Goal: Task Accomplishment & Management: Manage account settings

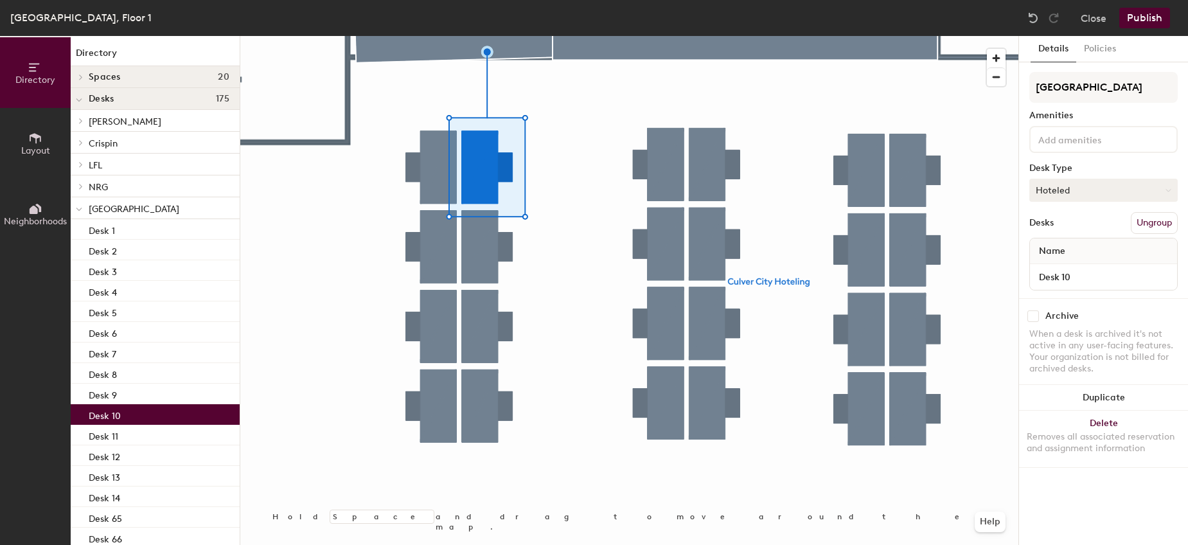
click at [1093, 191] on button "Hoteled" at bounding box center [1103, 190] width 148 height 23
click at [502, 36] on div at bounding box center [629, 36] width 778 height 0
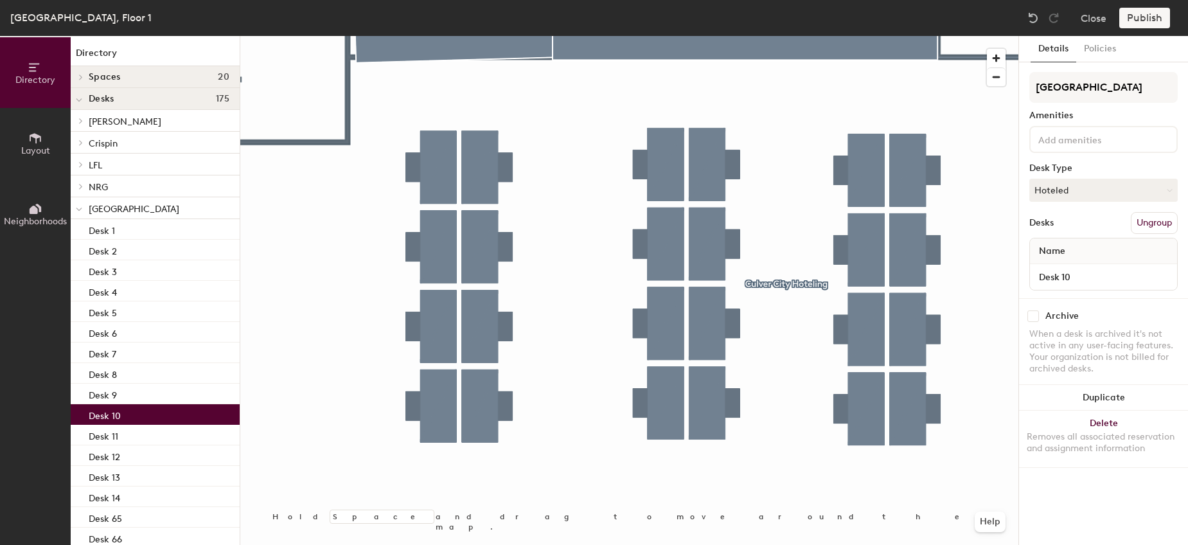
click at [1150, 221] on button "Ungroup" at bounding box center [1154, 223] width 47 height 22
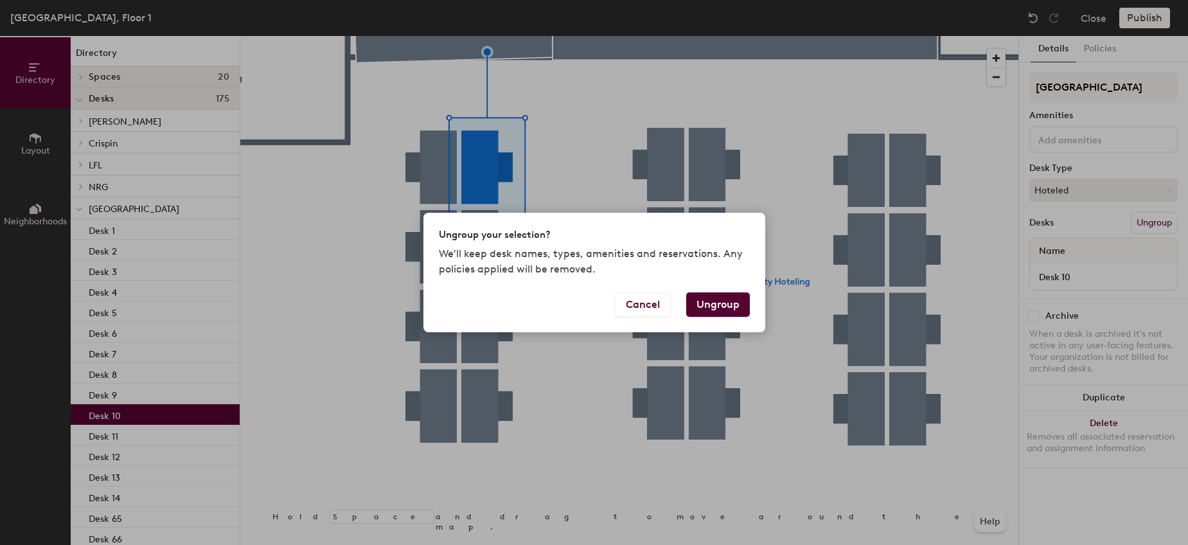
click at [706, 302] on button "Ungroup" at bounding box center [718, 304] width 64 height 24
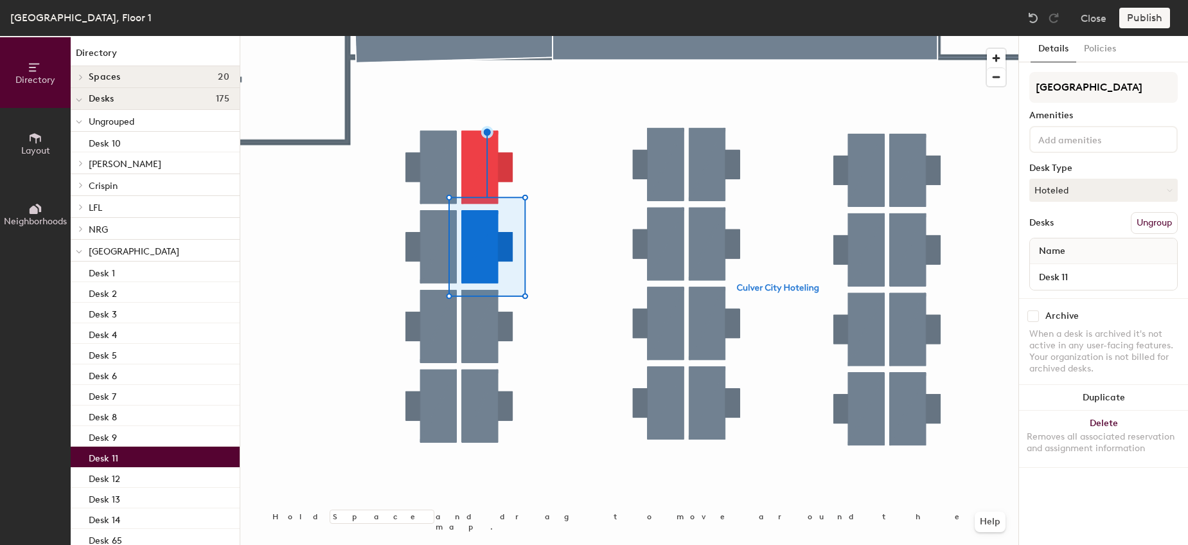
click at [1150, 221] on button "Ungroup" at bounding box center [1154, 223] width 47 height 22
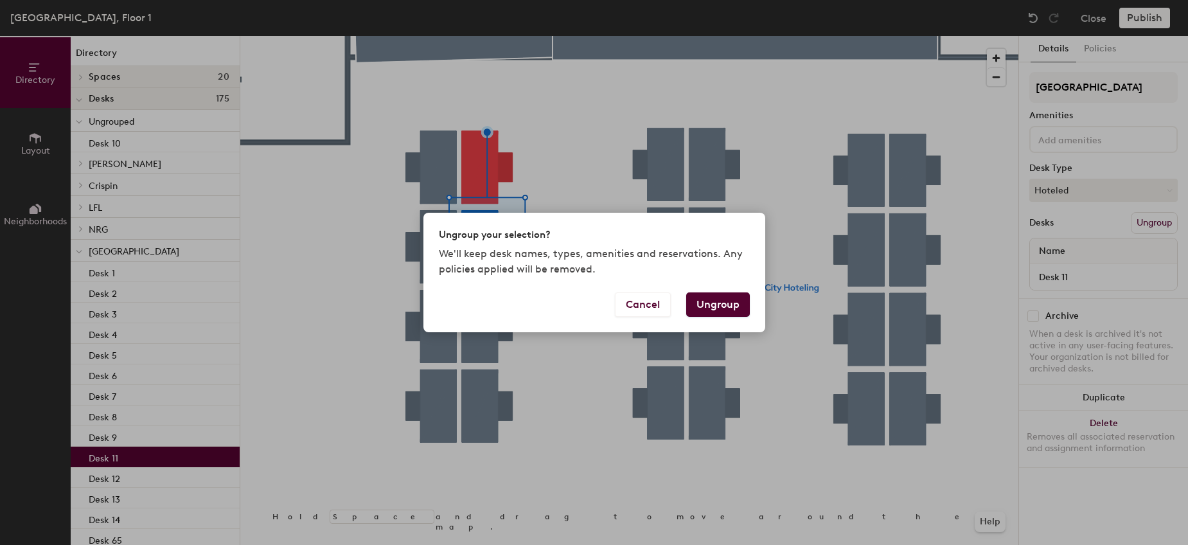
click at [739, 305] on button "Ungroup" at bounding box center [718, 304] width 64 height 24
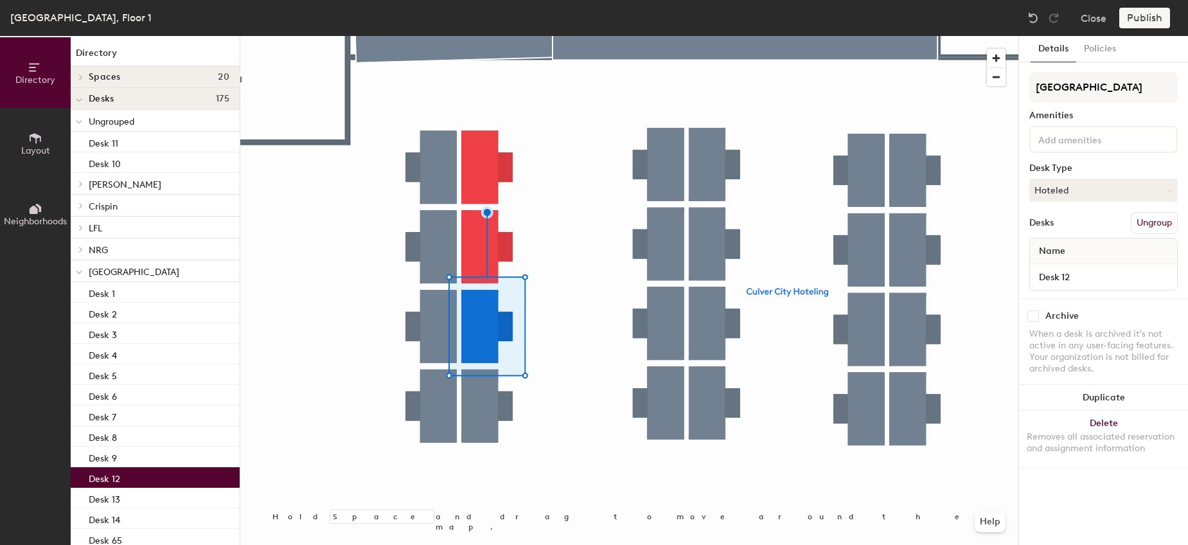
click at [1136, 220] on button "Ungroup" at bounding box center [1154, 223] width 47 height 22
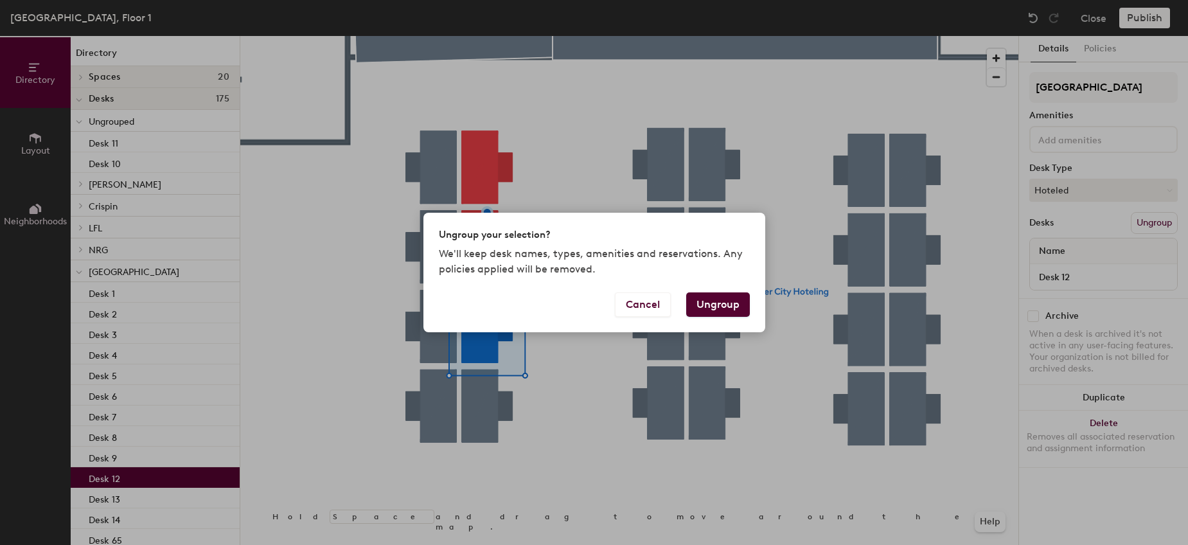
click at [715, 303] on button "Ungroup" at bounding box center [718, 304] width 64 height 24
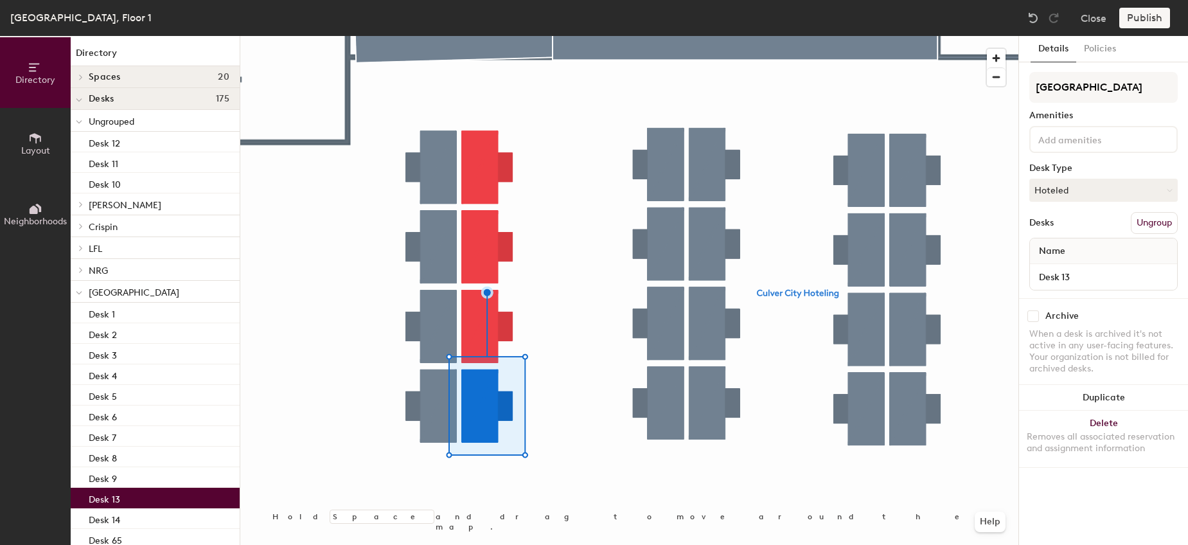
click at [1148, 217] on button "Ungroup" at bounding box center [1154, 223] width 47 height 22
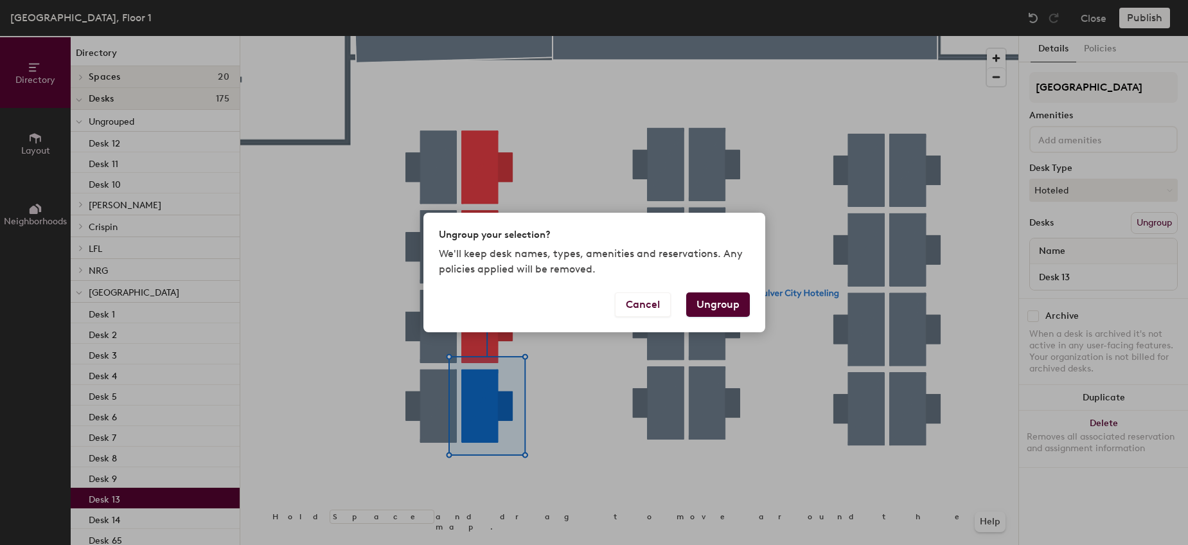
click at [734, 301] on button "Ungroup" at bounding box center [718, 304] width 64 height 24
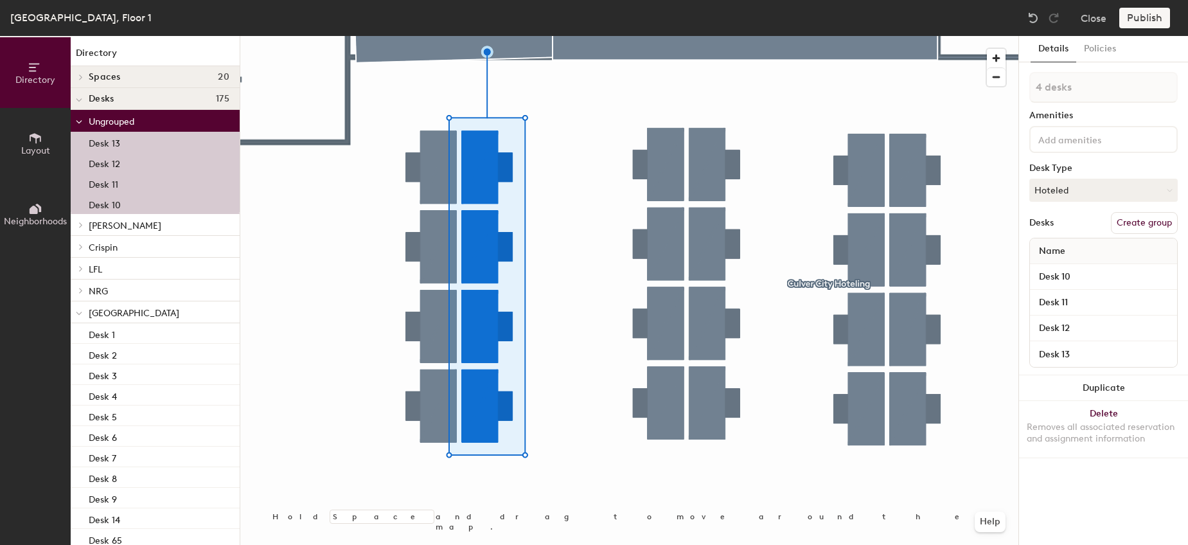
click at [1150, 219] on button "Create group" at bounding box center [1144, 223] width 67 height 22
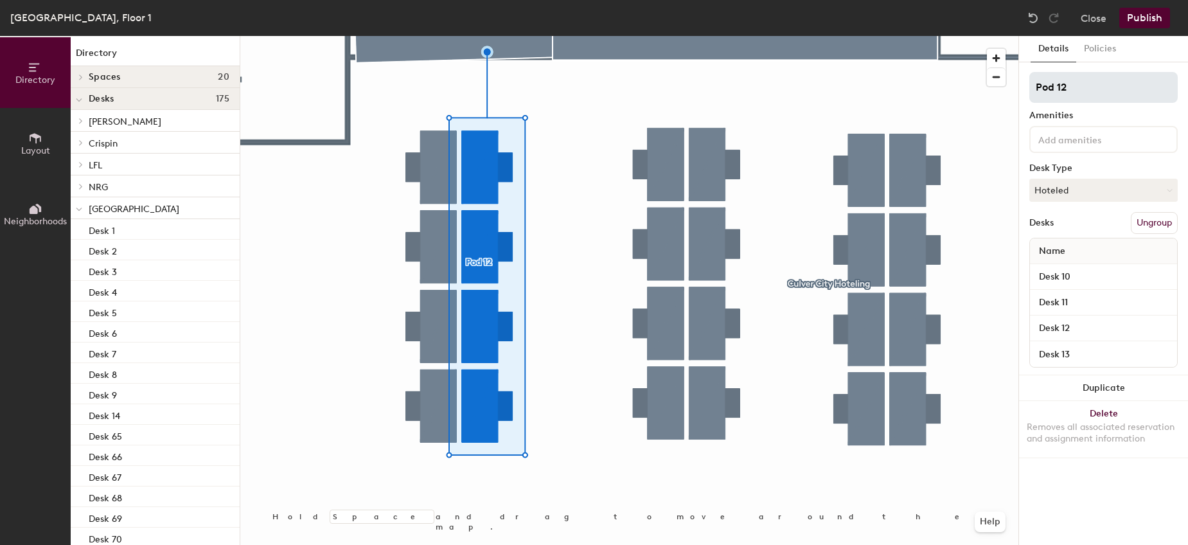
click at [1079, 93] on input "Pod 12" at bounding box center [1103, 87] width 148 height 31
type input "IT Work Station"
click at [1110, 145] on input at bounding box center [1094, 138] width 116 height 15
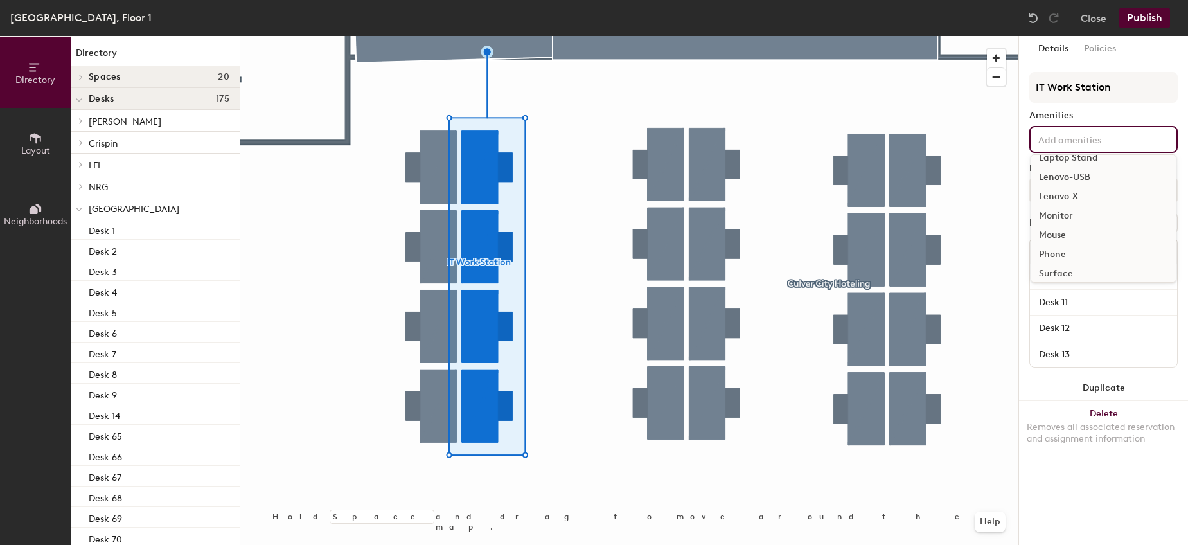
scroll to position [114, 0]
click at [1074, 265] on div "Surface" at bounding box center [1103, 267] width 145 height 19
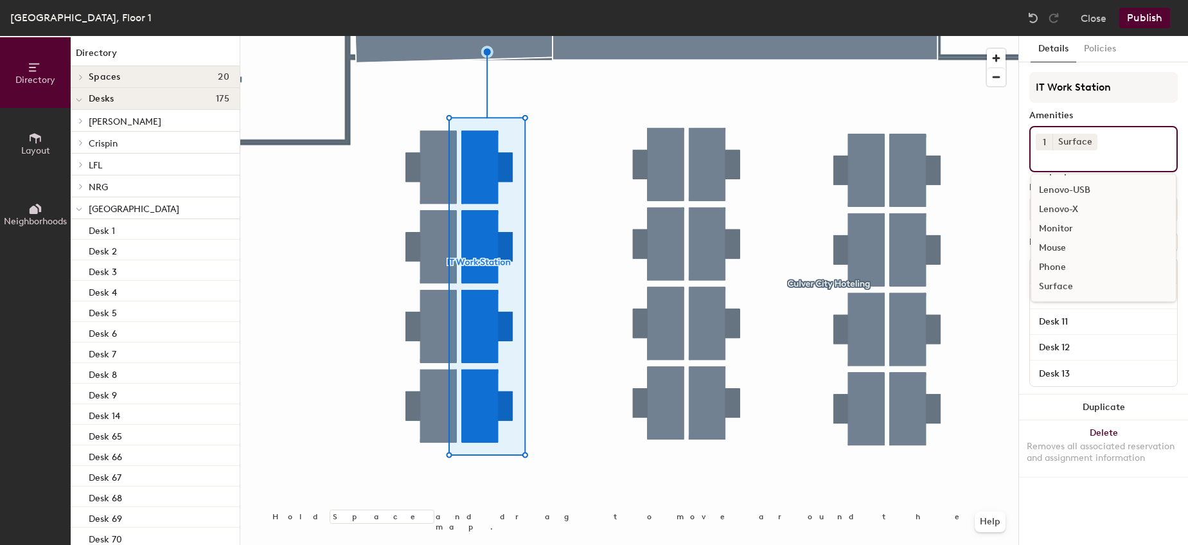
click at [1092, 152] on input at bounding box center [1094, 157] width 116 height 15
click at [1093, 135] on div "Surface" at bounding box center [1074, 142] width 45 height 17
click at [1087, 142] on icon at bounding box center [1090, 141] width 9 height 9
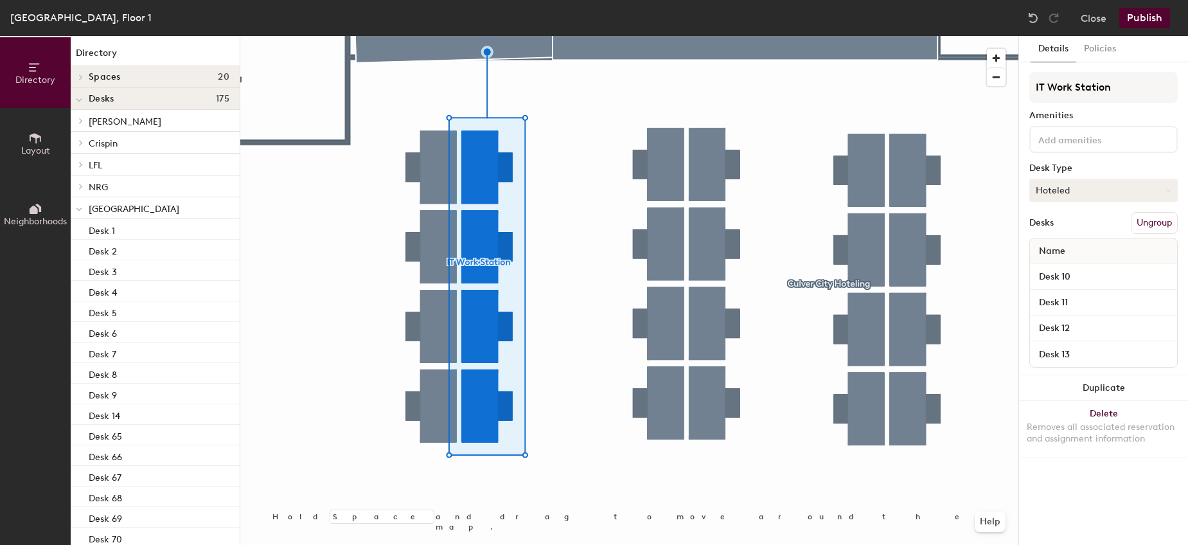
click at [1086, 185] on button "Hoteled" at bounding box center [1103, 190] width 148 height 23
click at [1068, 231] on div "Assigned" at bounding box center [1094, 229] width 129 height 19
click at [1144, 20] on button "Publish" at bounding box center [1144, 18] width 51 height 21
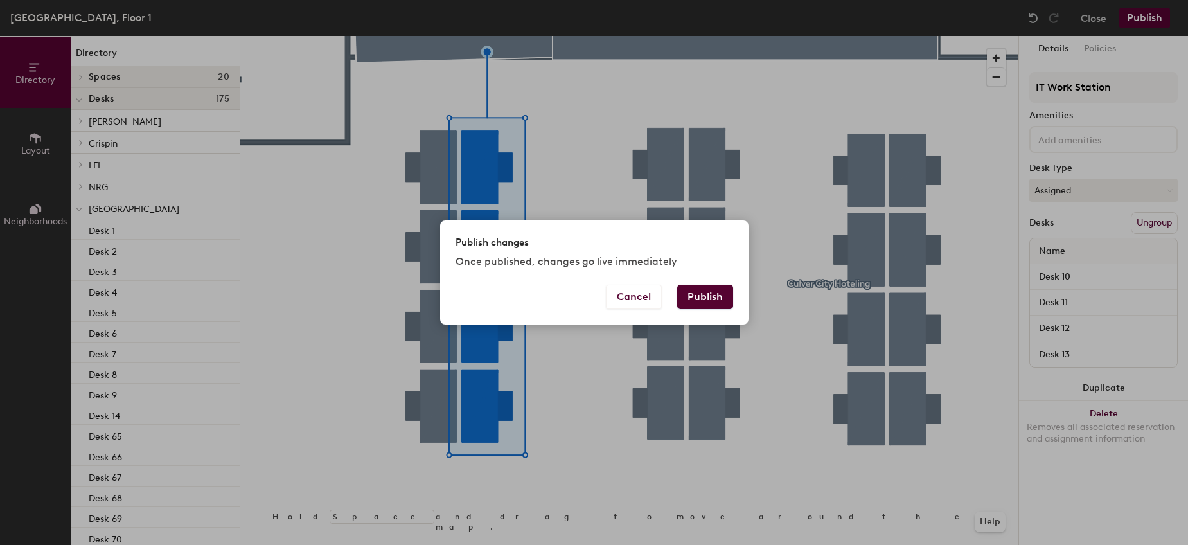
click at [691, 294] on button "Publish" at bounding box center [705, 297] width 56 height 24
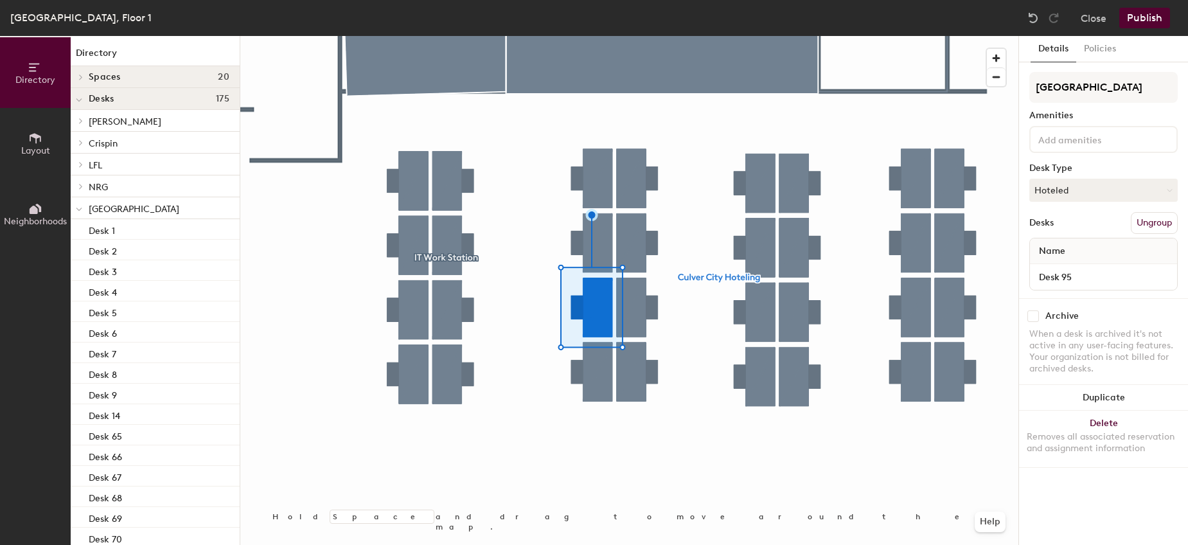
click at [1144, 221] on button "Ungroup" at bounding box center [1154, 223] width 47 height 22
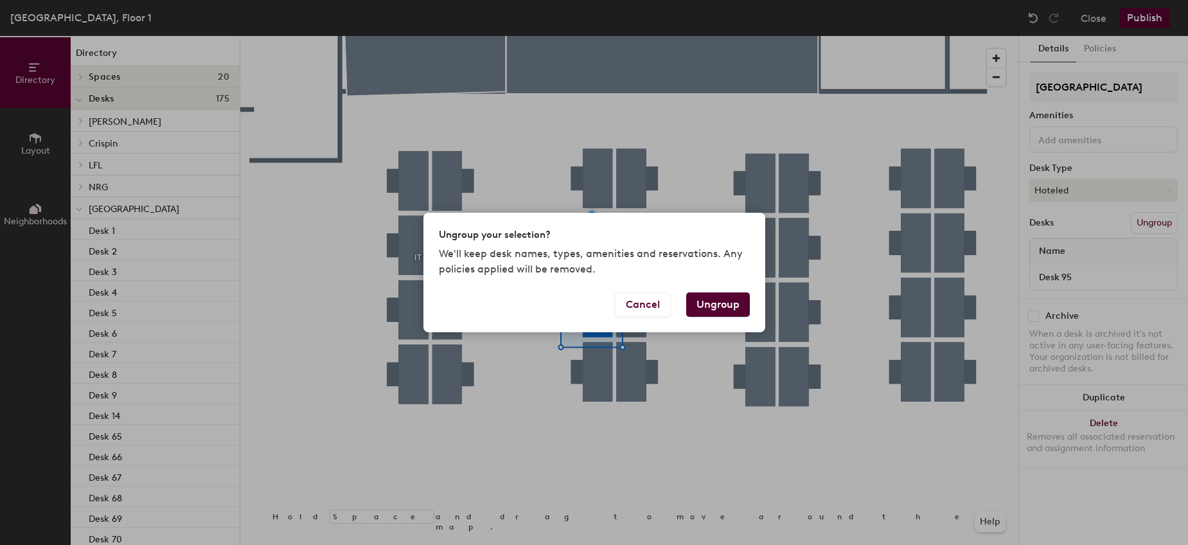
click at [698, 308] on button "Ungroup" at bounding box center [718, 304] width 64 height 24
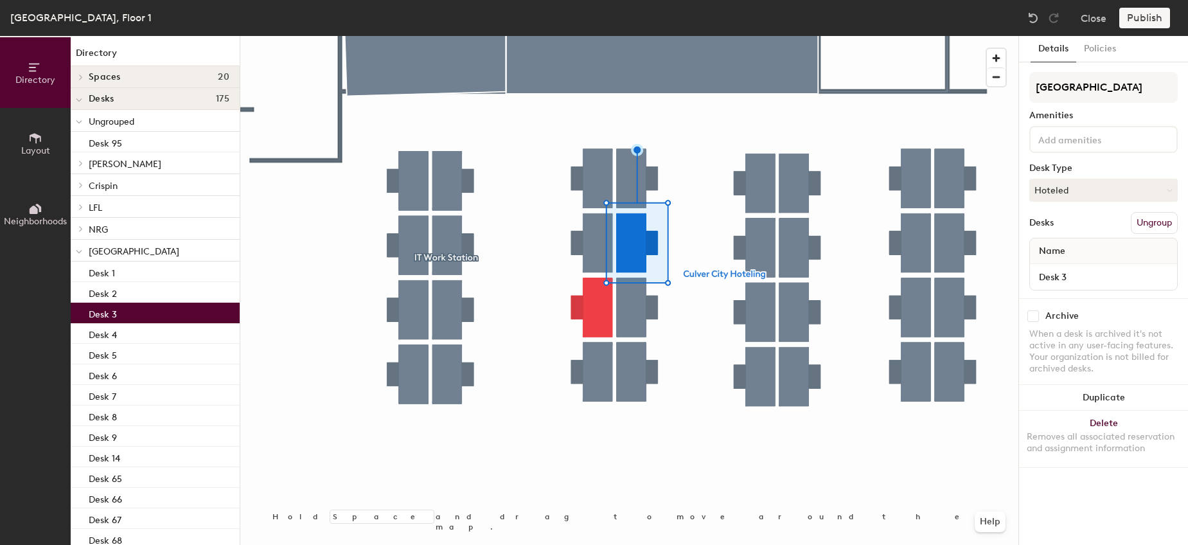
click at [1161, 224] on button "Ungroup" at bounding box center [1154, 223] width 47 height 22
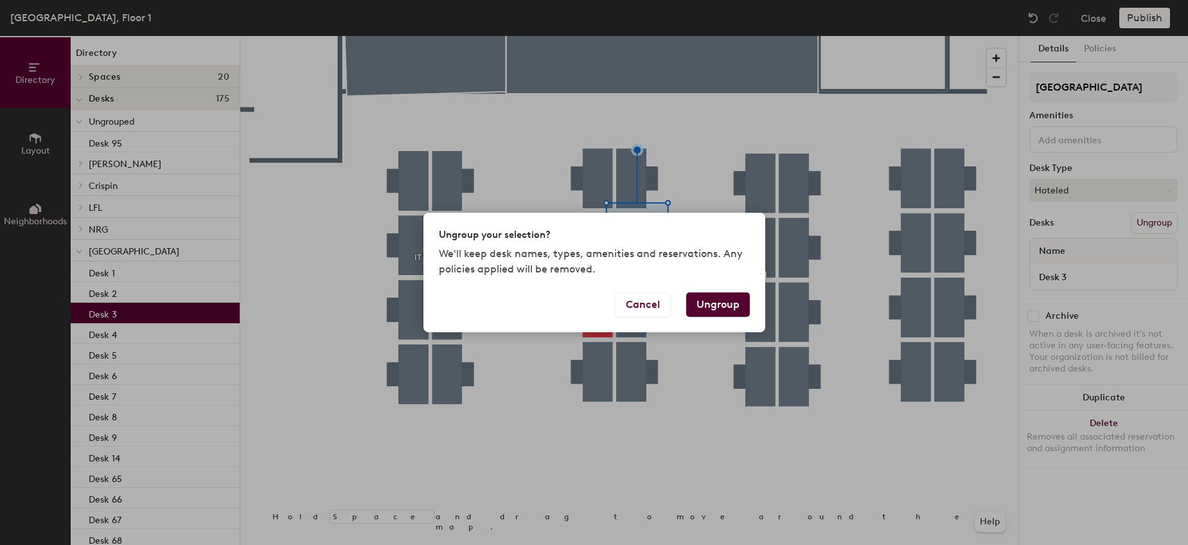
click at [716, 303] on button "Ungroup" at bounding box center [718, 304] width 64 height 24
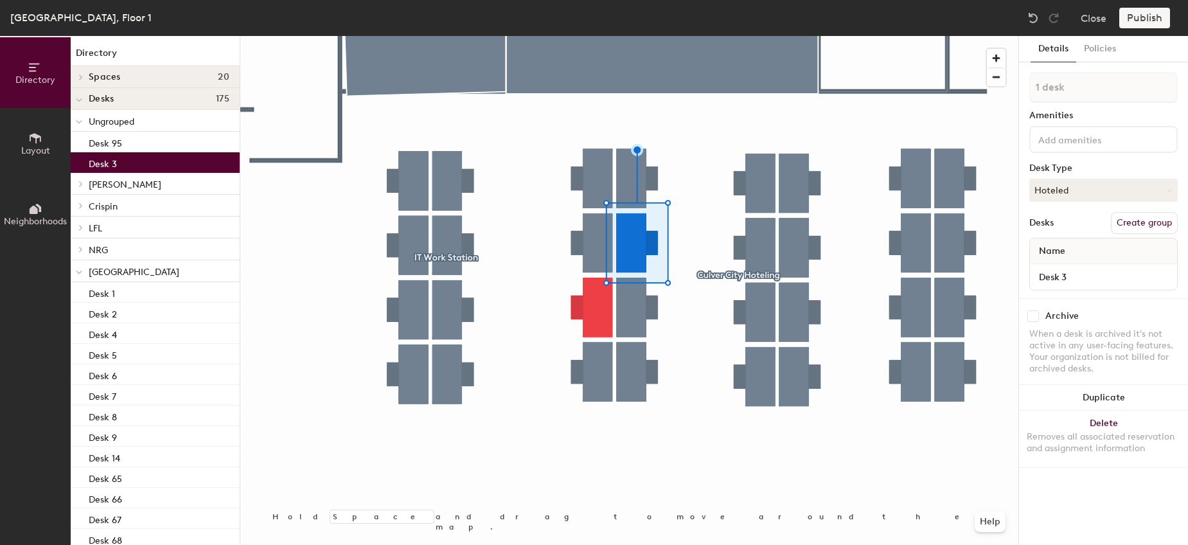
click at [588, 36] on div at bounding box center [629, 36] width 778 height 0
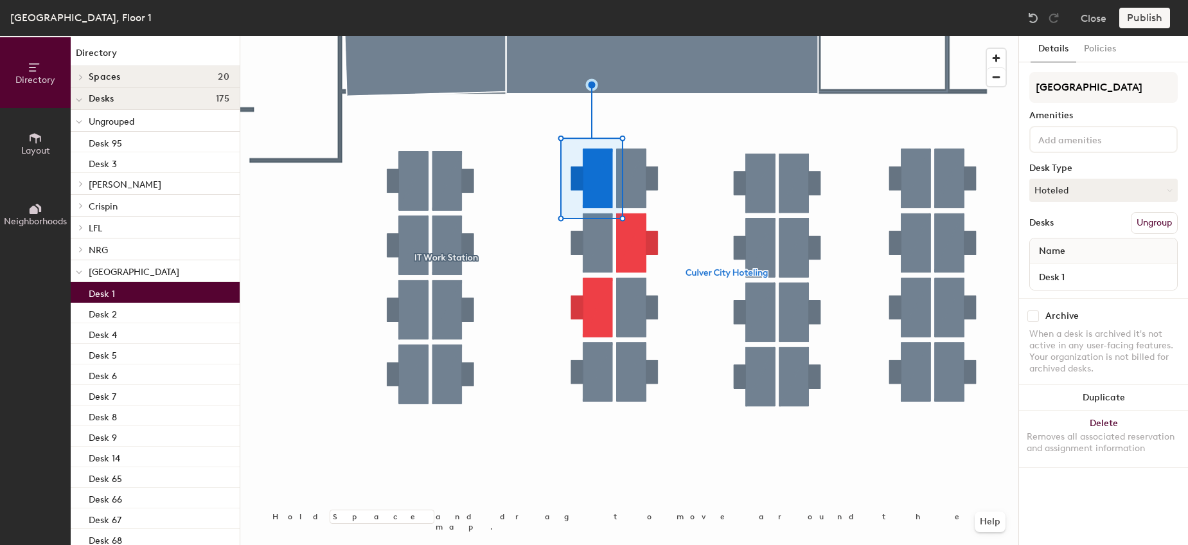
click at [1158, 220] on button "Ungroup" at bounding box center [1154, 223] width 47 height 22
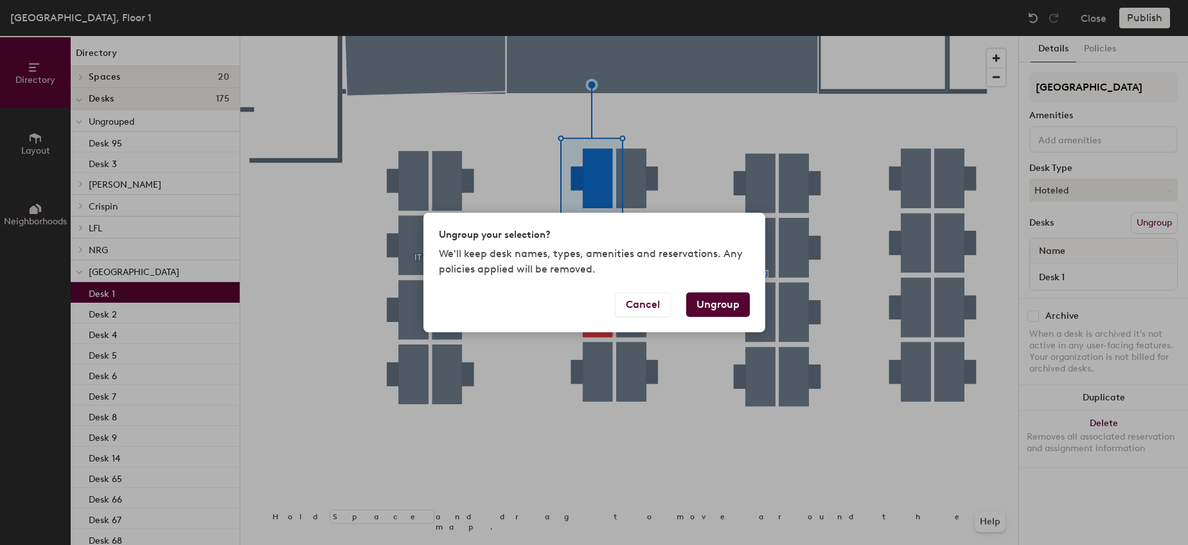
click at [734, 312] on button "Ungroup" at bounding box center [718, 304] width 64 height 24
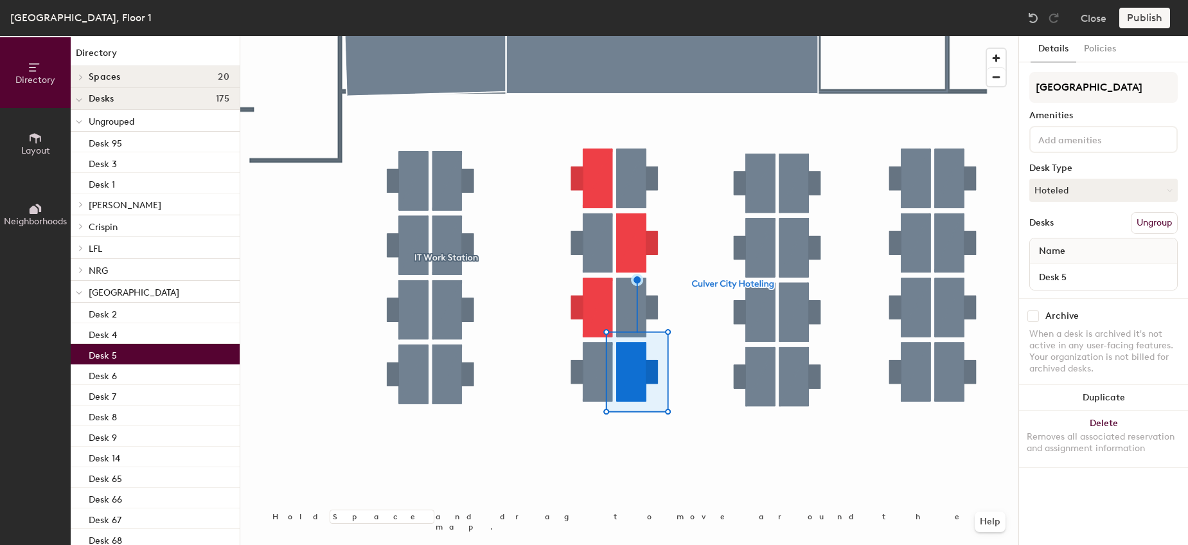
click at [1150, 222] on button "Ungroup" at bounding box center [1154, 223] width 47 height 22
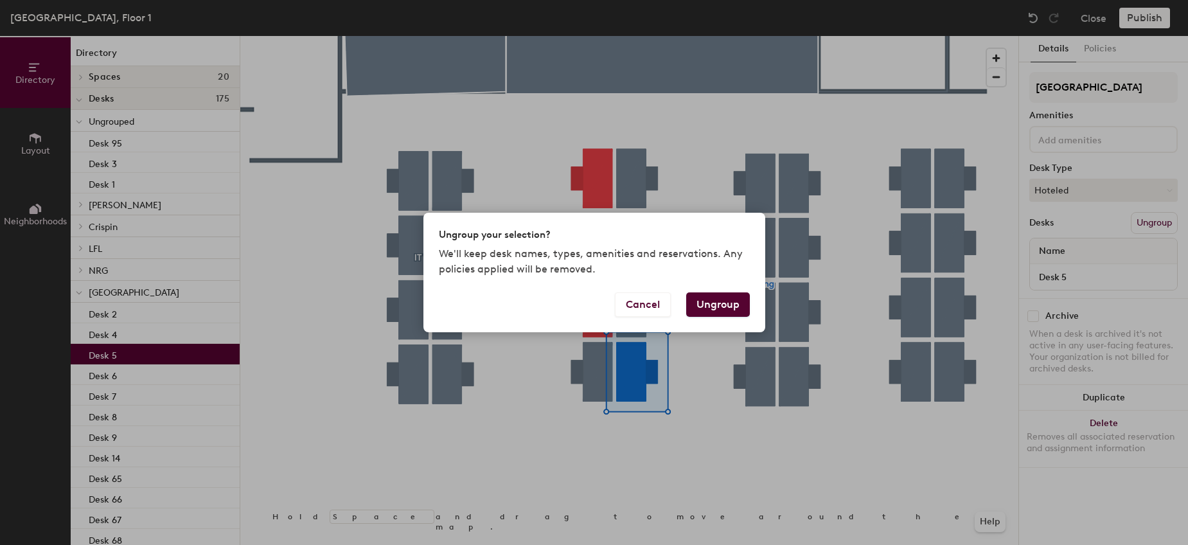
click at [693, 306] on button "Ungroup" at bounding box center [718, 304] width 64 height 24
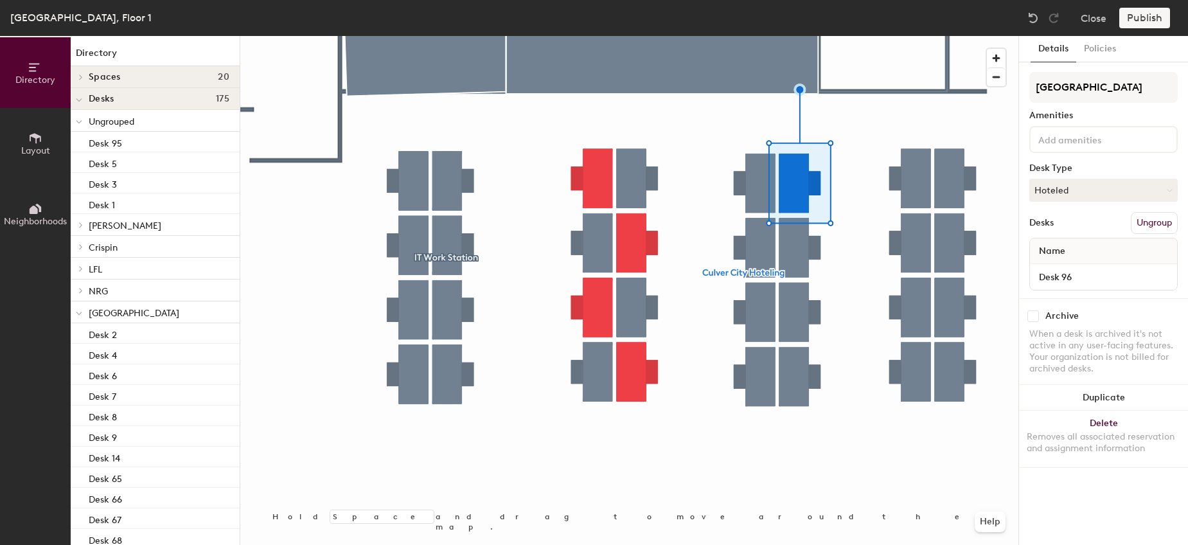
click at [1171, 225] on button "Ungroup" at bounding box center [1154, 223] width 47 height 22
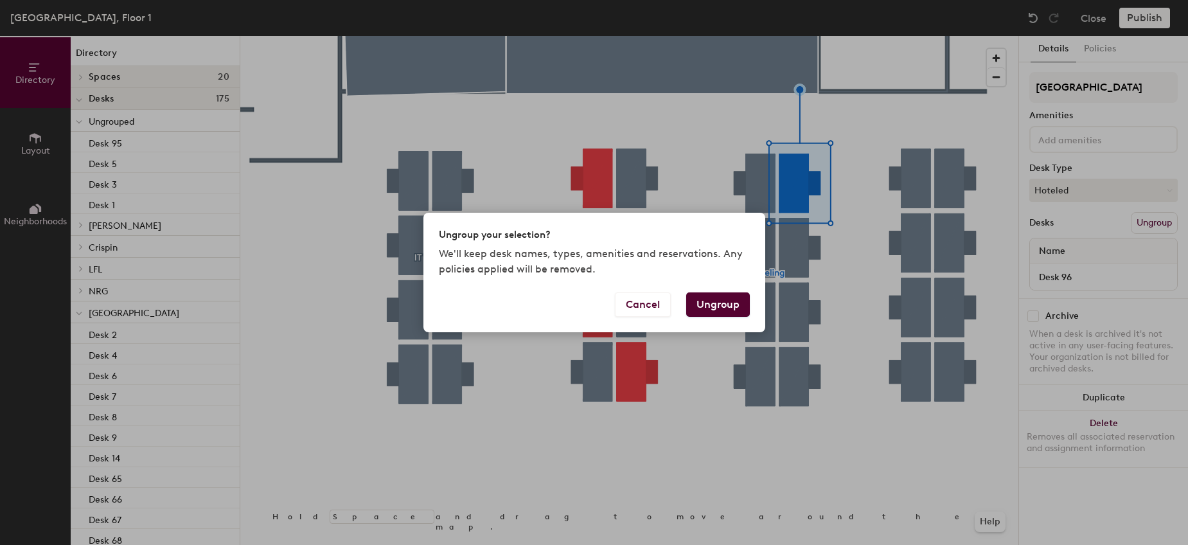
click at [738, 308] on button "Ungroup" at bounding box center [718, 304] width 64 height 24
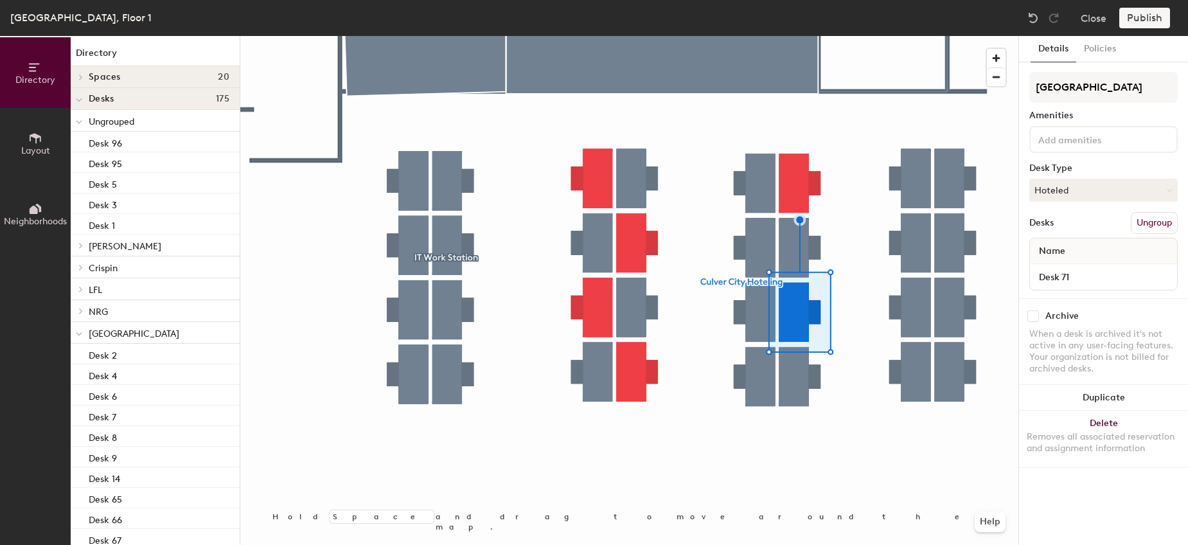
click at [1149, 227] on button "Ungroup" at bounding box center [1154, 223] width 47 height 22
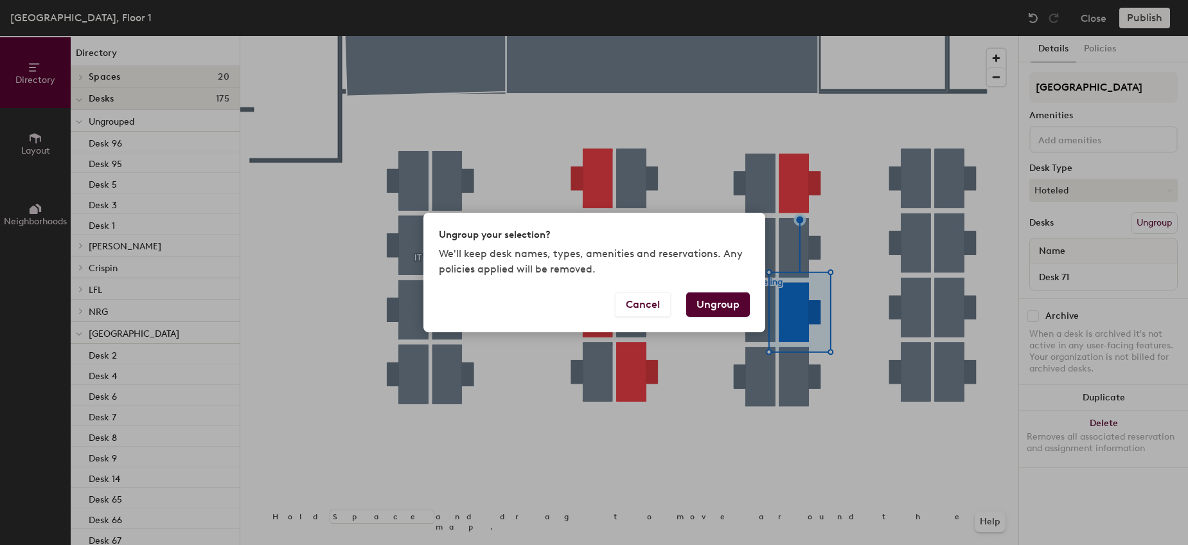
click at [732, 304] on button "Ungroup" at bounding box center [718, 304] width 64 height 24
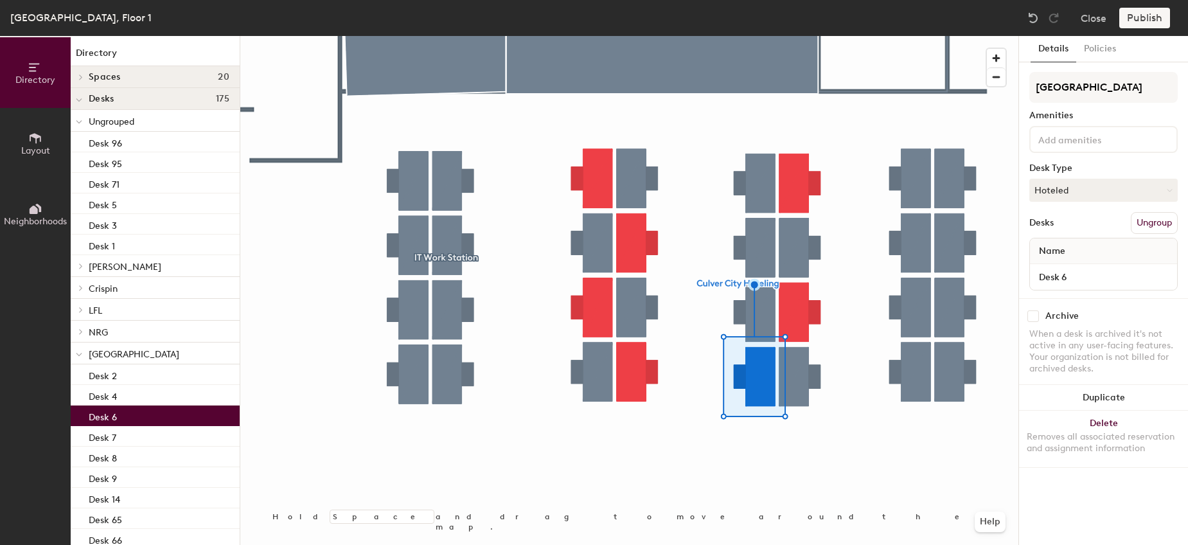
click at [1165, 219] on button "Ungroup" at bounding box center [1154, 223] width 47 height 22
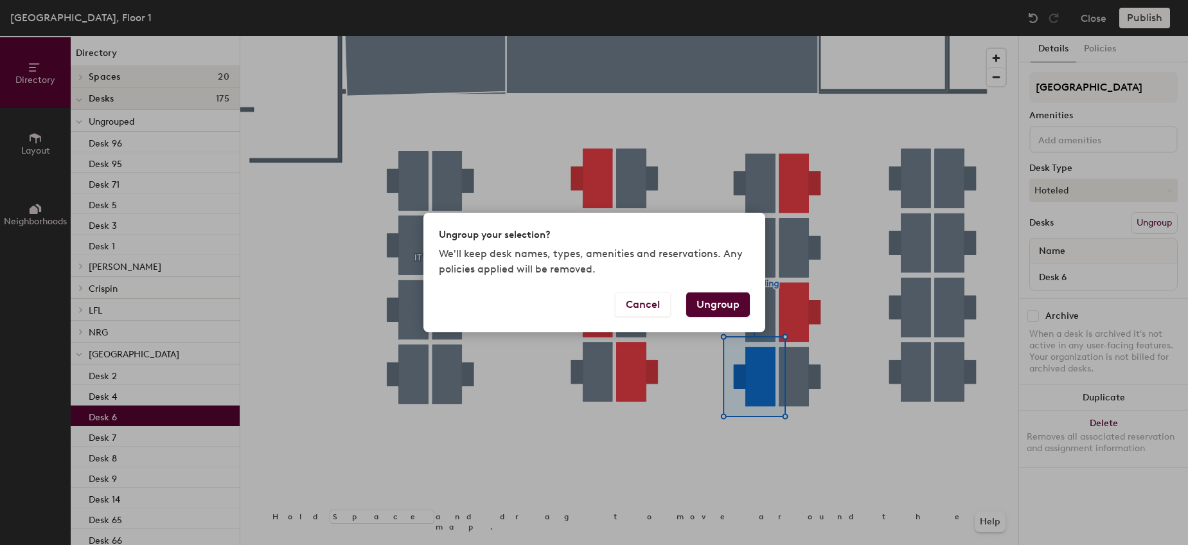
click at [714, 310] on button "Ungroup" at bounding box center [718, 304] width 64 height 24
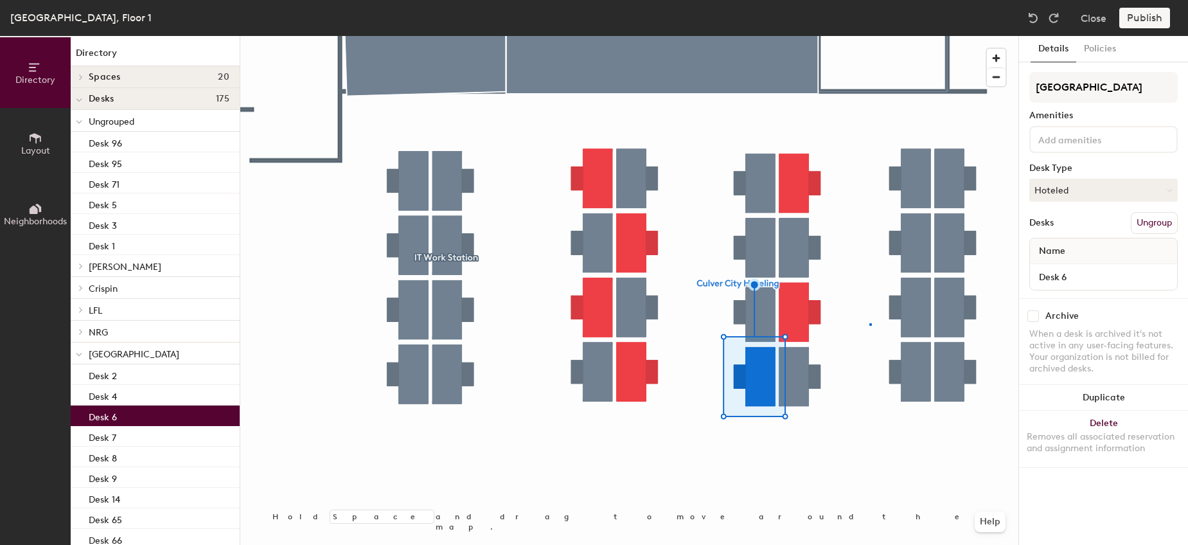
click at [871, 36] on div at bounding box center [629, 36] width 778 height 0
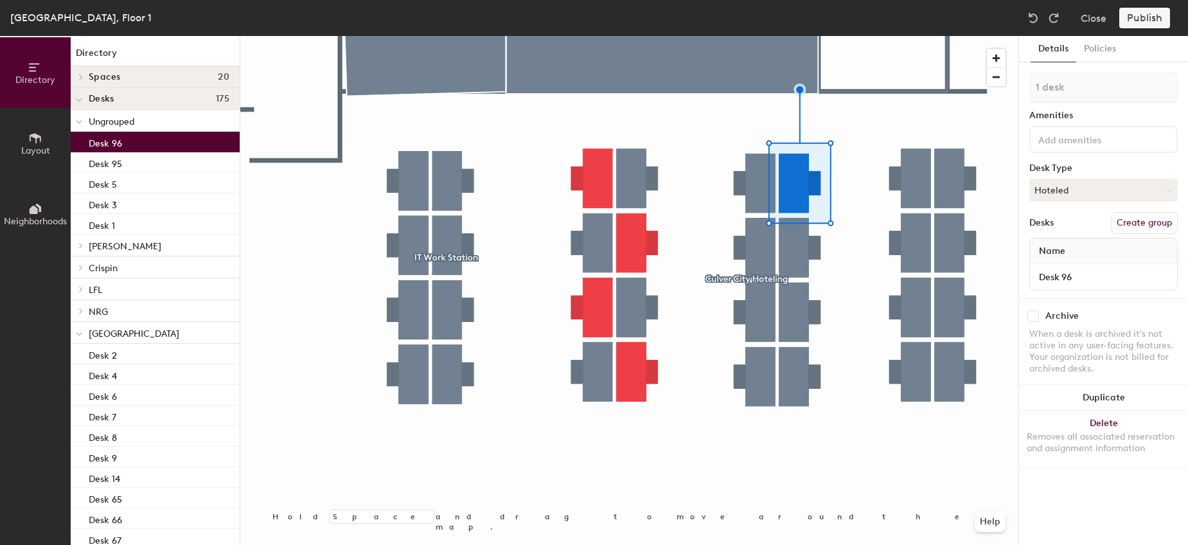
click at [756, 36] on div at bounding box center [629, 36] width 778 height 0
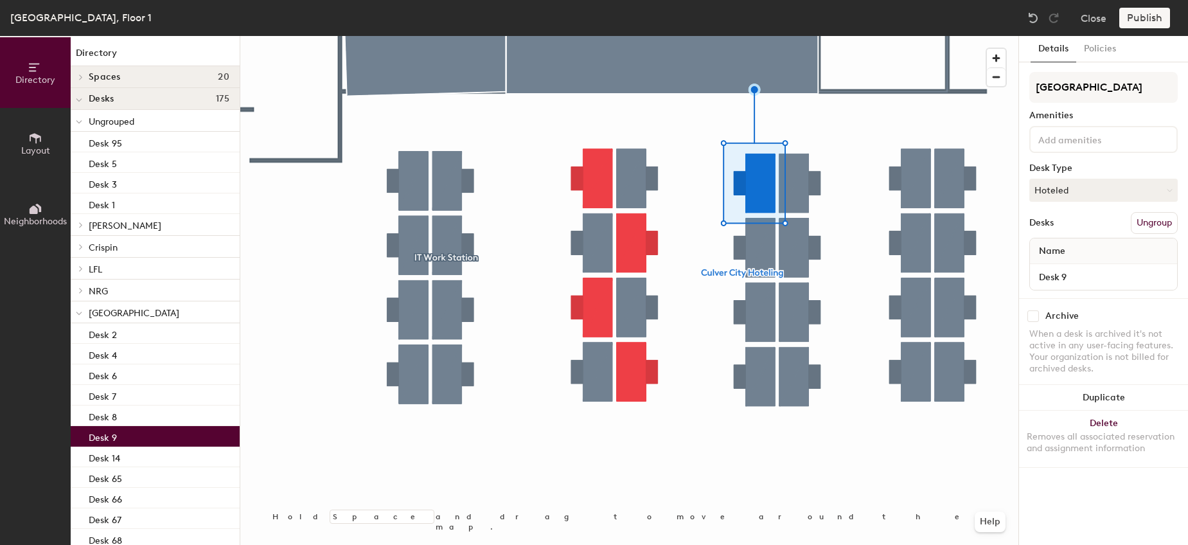
click at [1149, 224] on button "Ungroup" at bounding box center [1154, 223] width 47 height 22
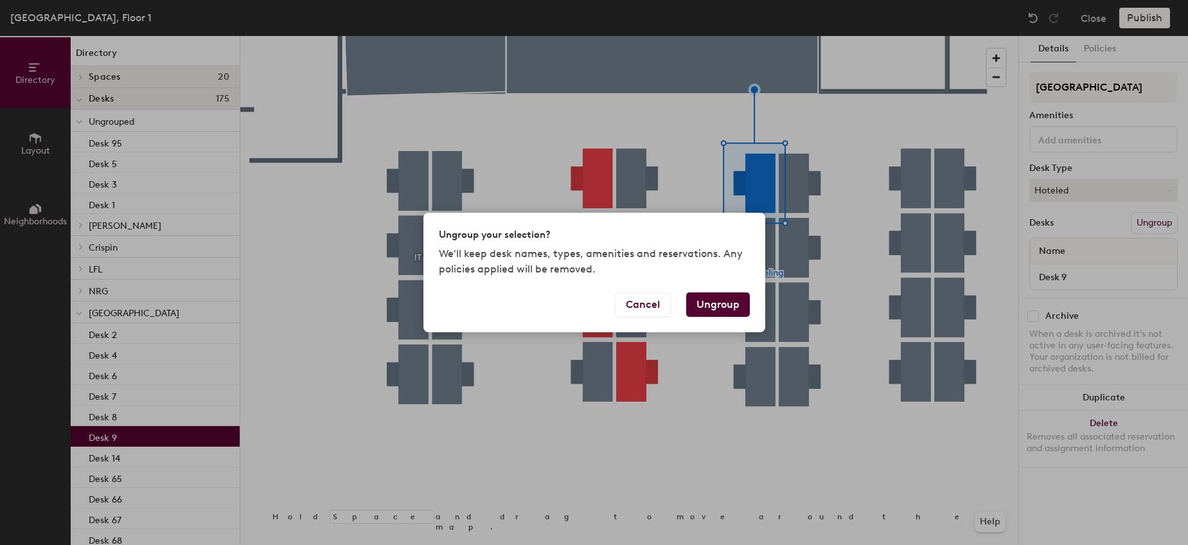
click at [727, 299] on button "Ungroup" at bounding box center [718, 304] width 64 height 24
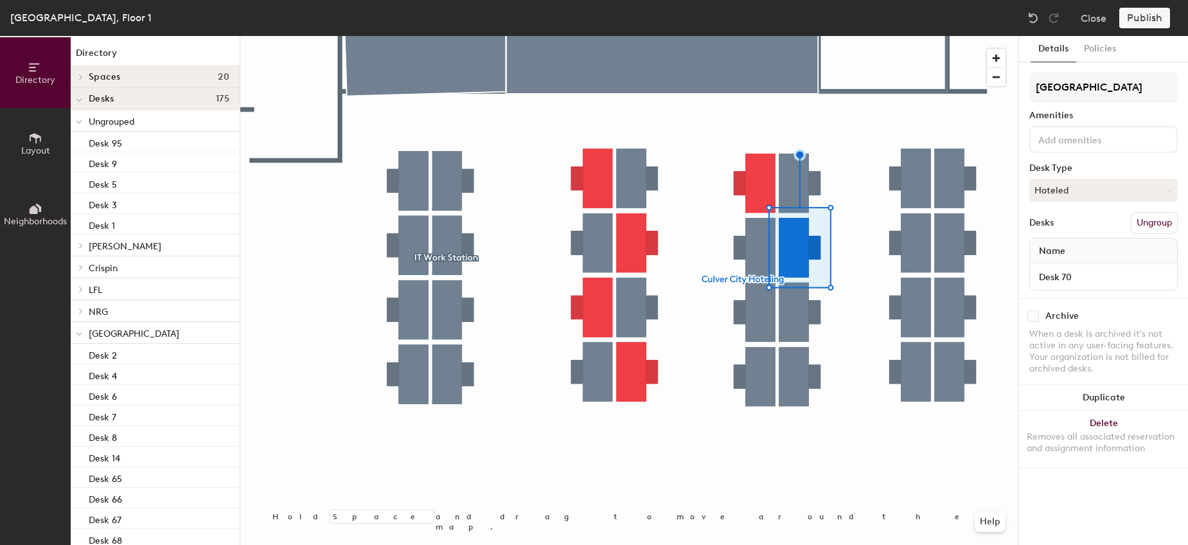
click at [1146, 226] on button "Ungroup" at bounding box center [1154, 223] width 47 height 22
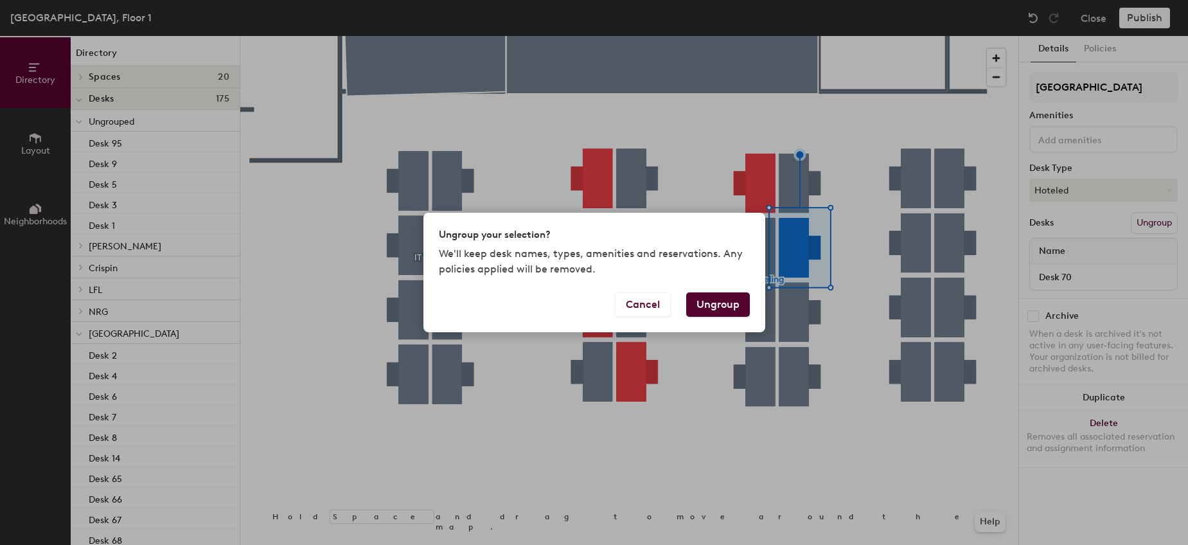
click at [695, 312] on button "Ungroup" at bounding box center [718, 304] width 64 height 24
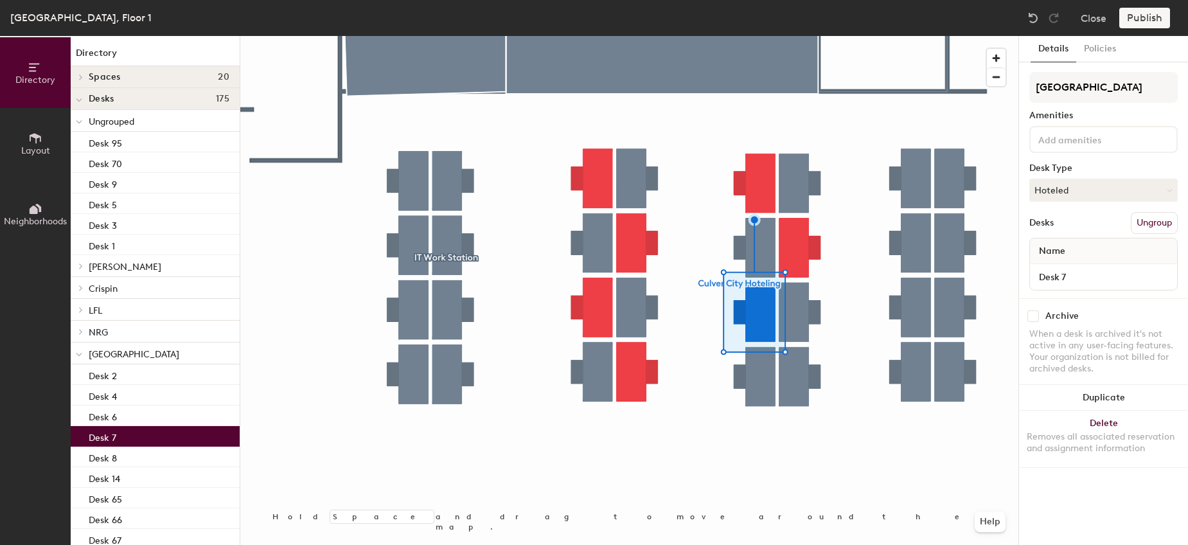
click at [1149, 226] on button "Ungroup" at bounding box center [1154, 223] width 47 height 22
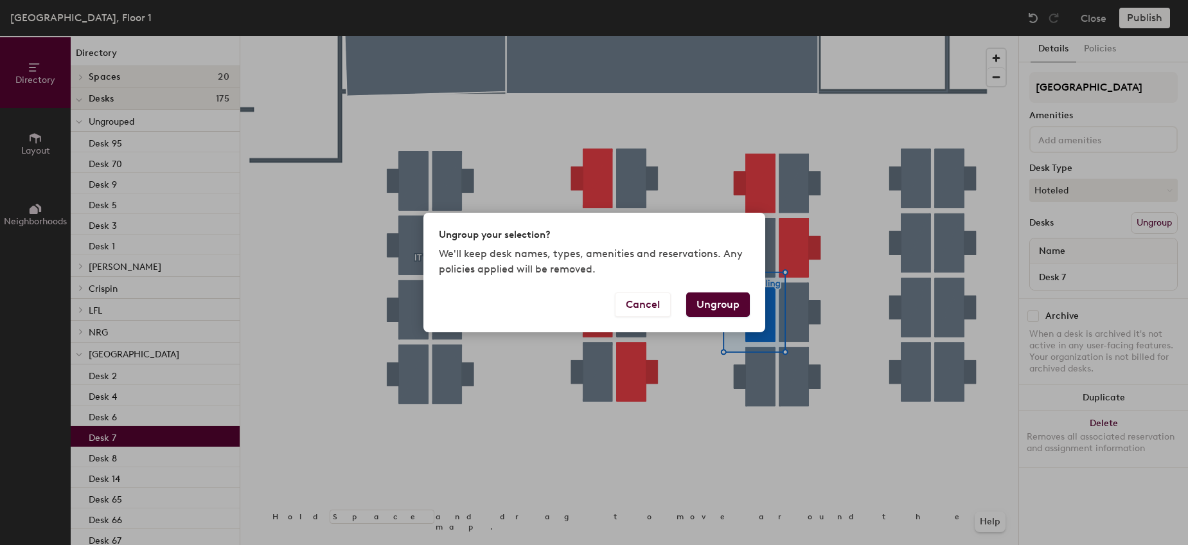
click at [723, 297] on button "Ungroup" at bounding box center [718, 304] width 64 height 24
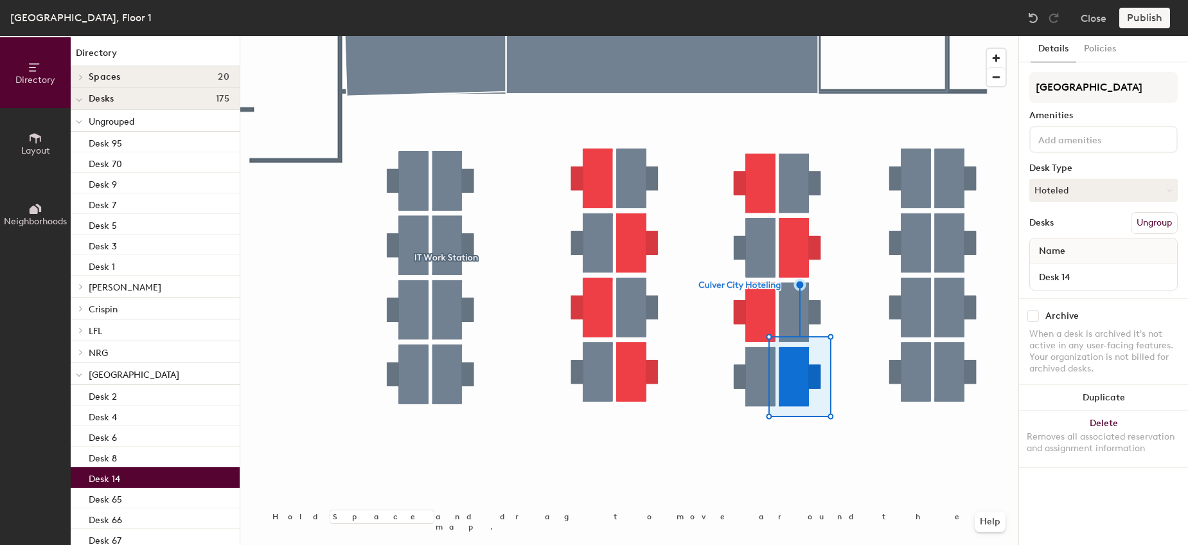
click at [1146, 226] on button "Ungroup" at bounding box center [1154, 223] width 47 height 22
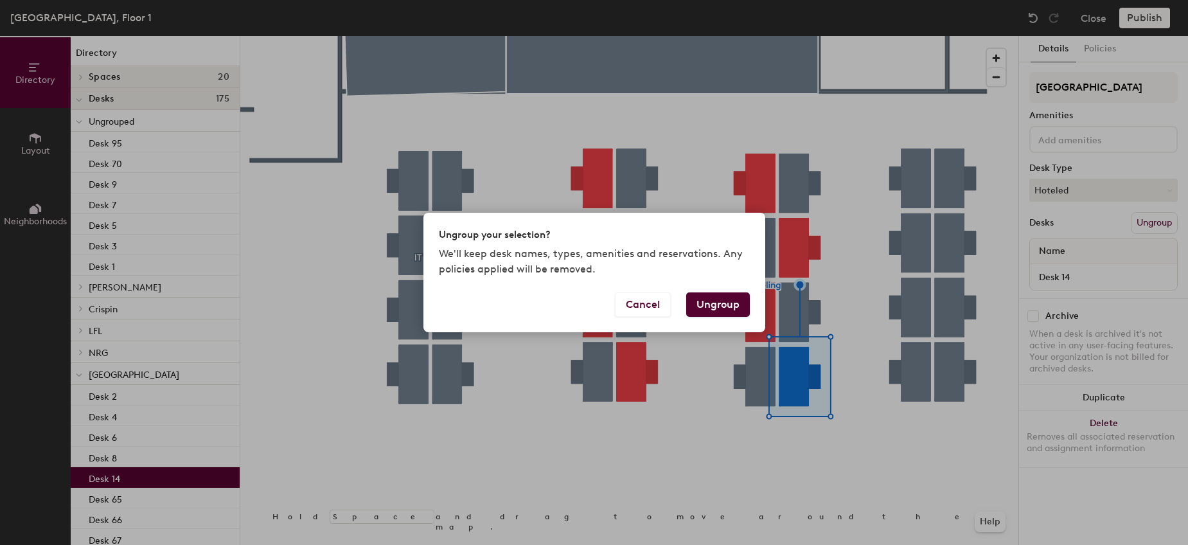
click at [738, 317] on div "Cancel Ungroup" at bounding box center [594, 312] width 342 height 40
click at [736, 305] on button "Ungroup" at bounding box center [718, 304] width 64 height 24
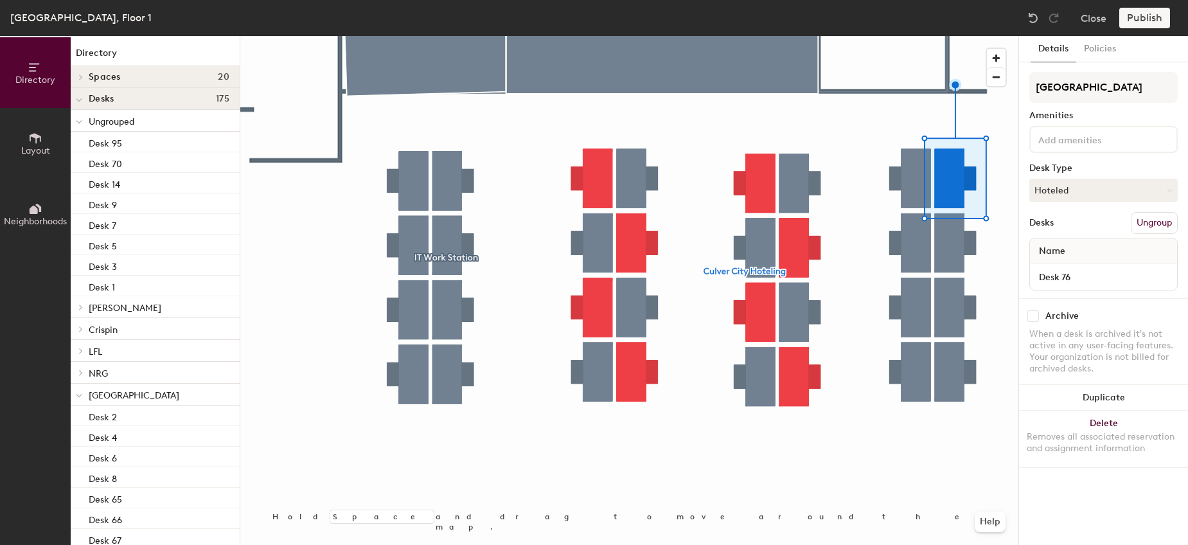
click at [1154, 215] on button "Ungroup" at bounding box center [1154, 223] width 47 height 22
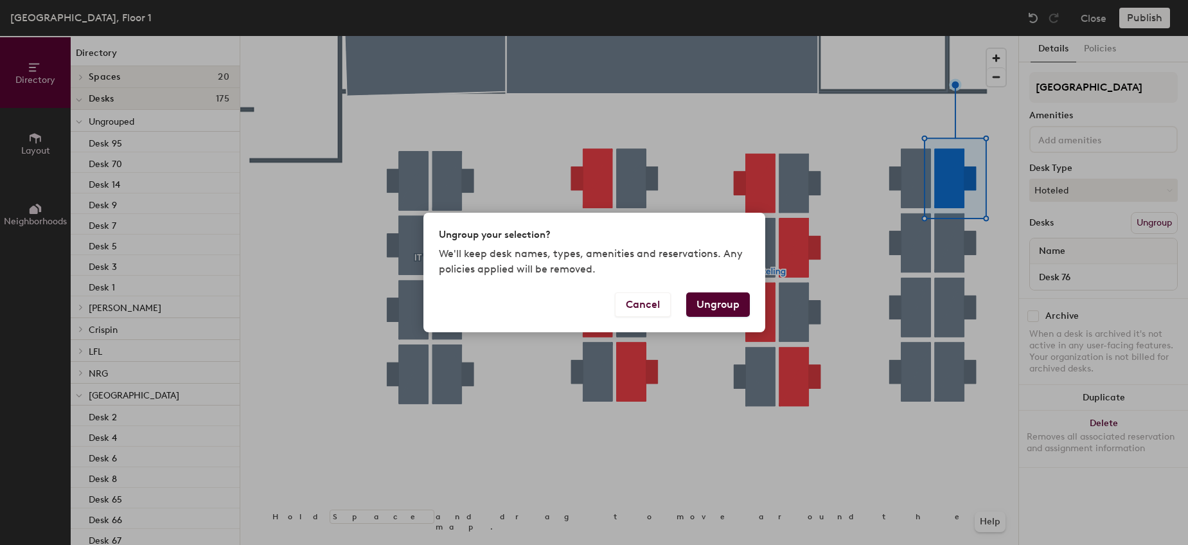
click at [689, 303] on button "Ungroup" at bounding box center [718, 304] width 64 height 24
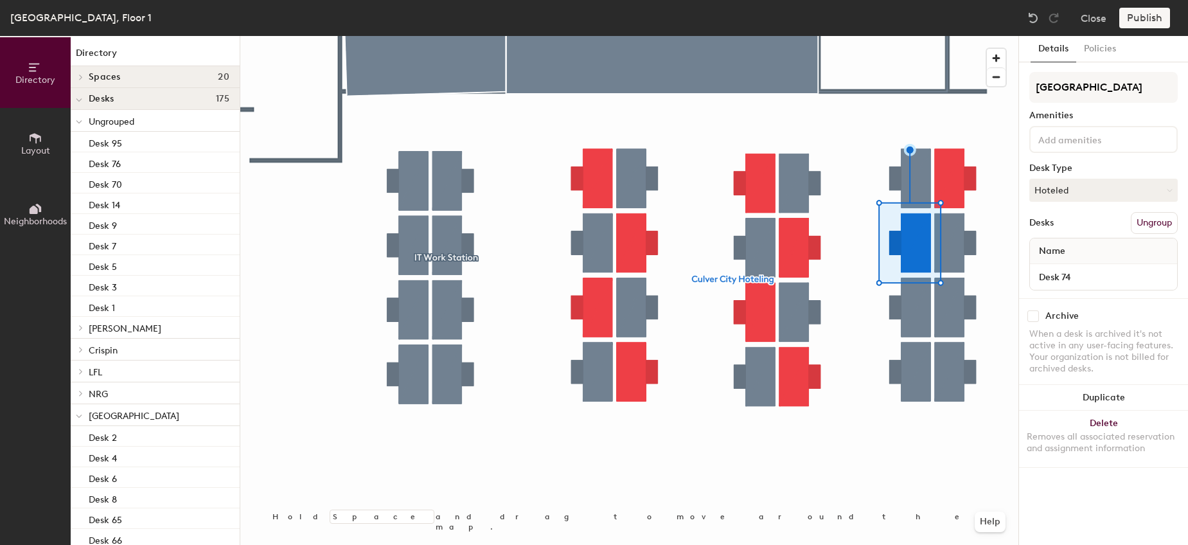
click at [1146, 226] on button "Ungroup" at bounding box center [1154, 223] width 47 height 22
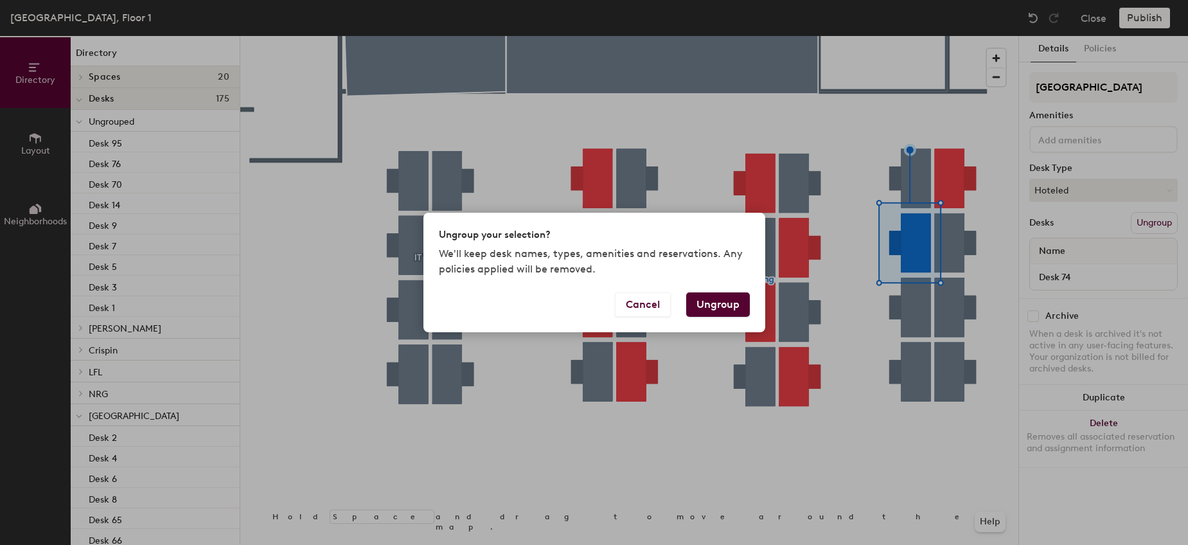
click at [716, 315] on button "Ungroup" at bounding box center [718, 304] width 64 height 24
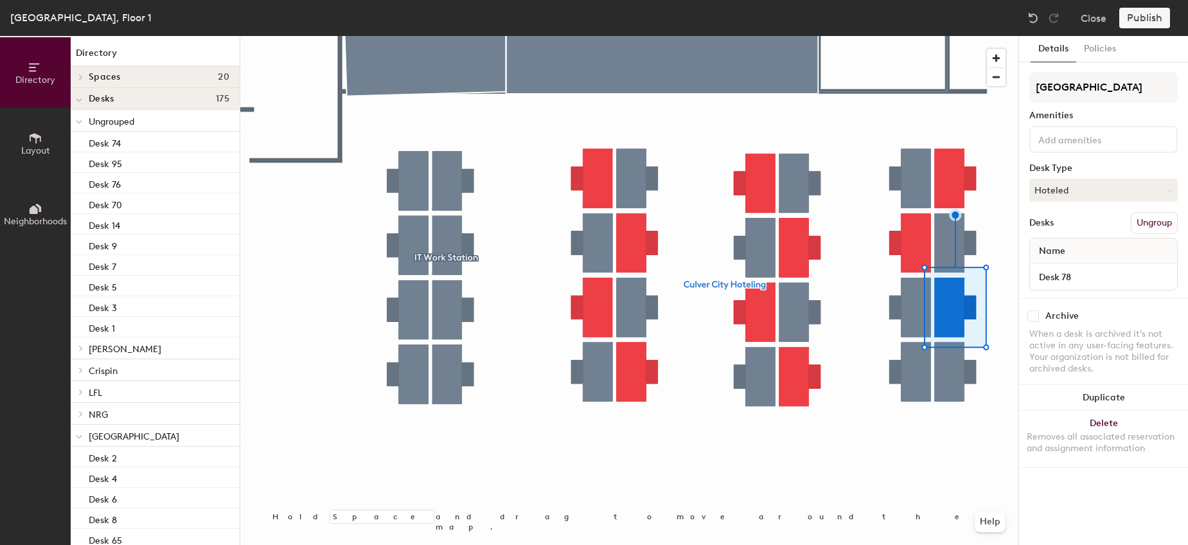
click at [1160, 222] on button "Ungroup" at bounding box center [1154, 223] width 47 height 22
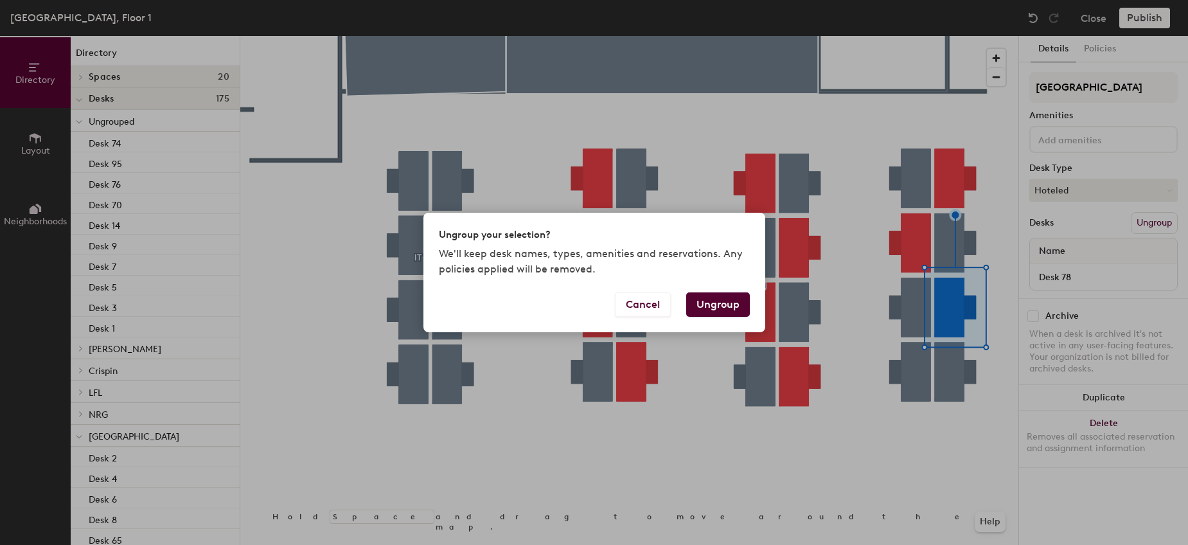
click at [714, 305] on button "Ungroup" at bounding box center [718, 304] width 64 height 24
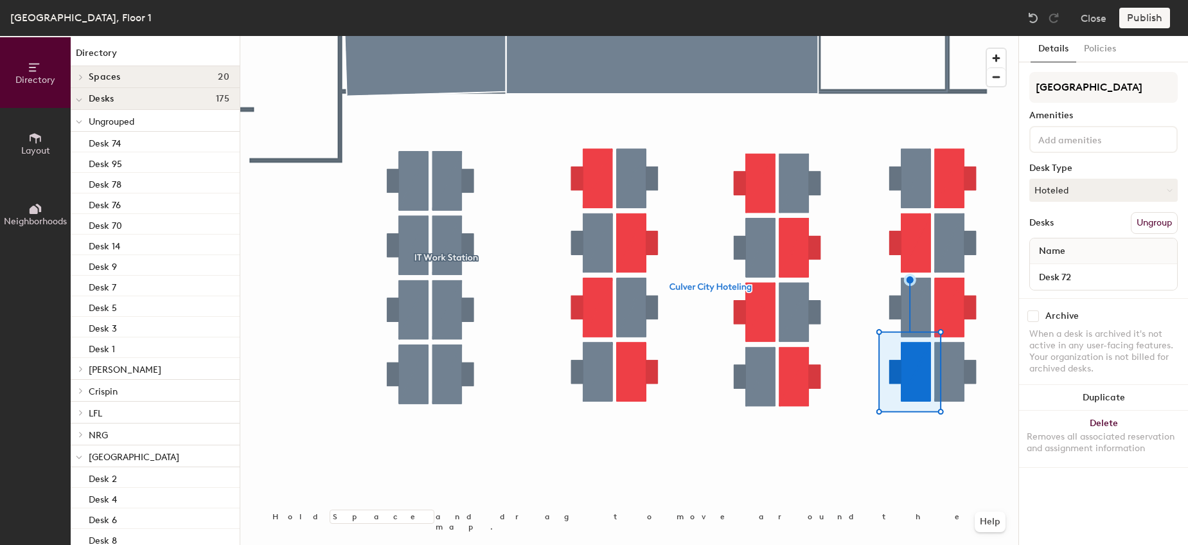
click at [1147, 219] on button "Ungroup" at bounding box center [1154, 223] width 47 height 22
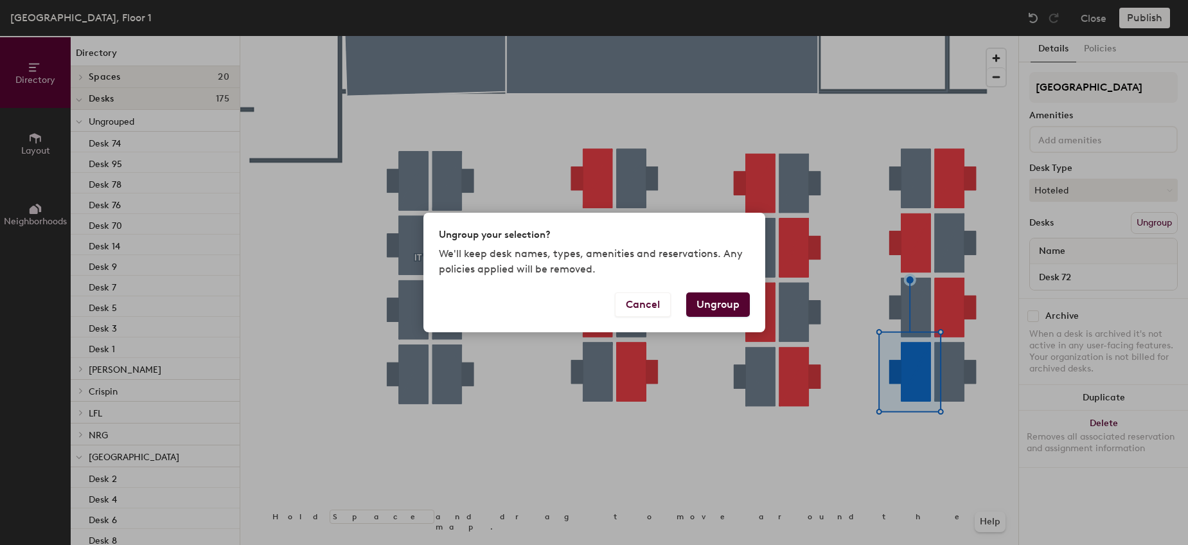
click at [729, 304] on button "Ungroup" at bounding box center [718, 304] width 64 height 24
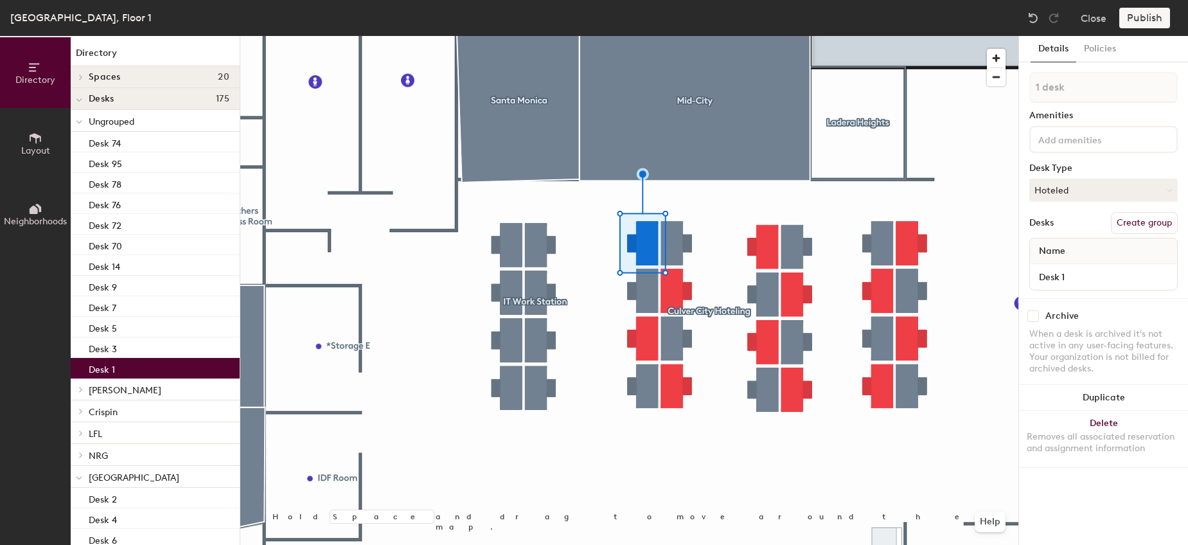
click at [1137, 225] on button "Create group" at bounding box center [1144, 223] width 67 height 22
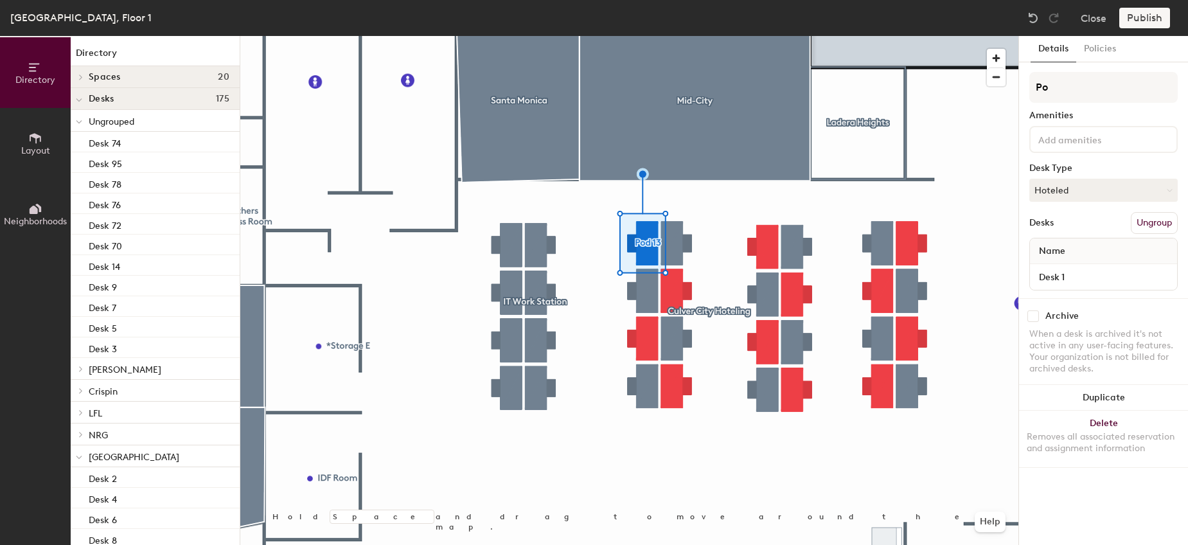
type input "P"
click at [1158, 227] on button "Ungroup" at bounding box center [1154, 223] width 47 height 22
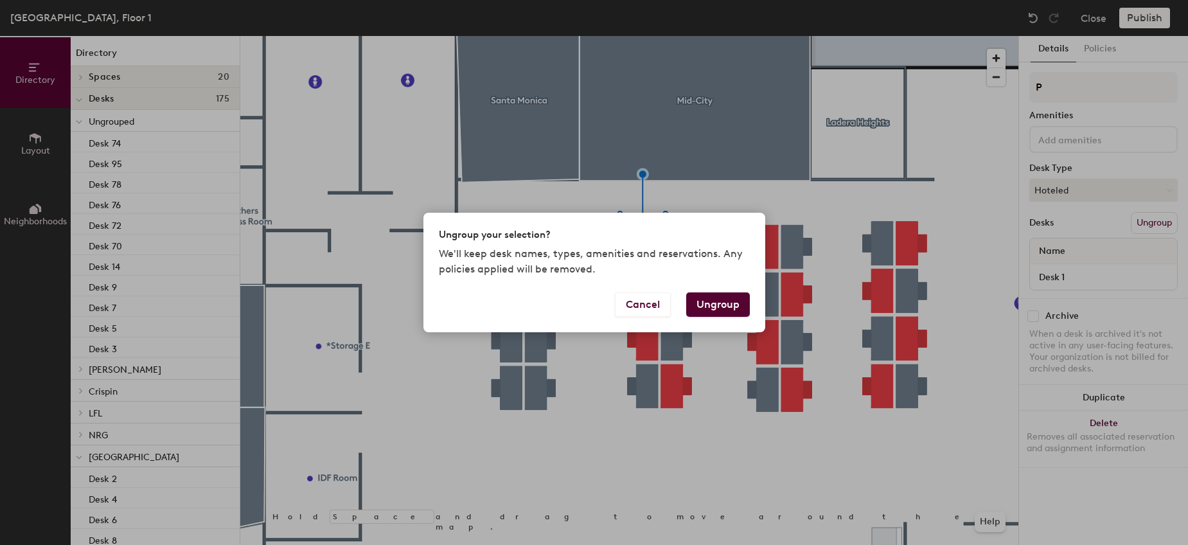
click at [734, 294] on button "Ungroup" at bounding box center [718, 304] width 64 height 24
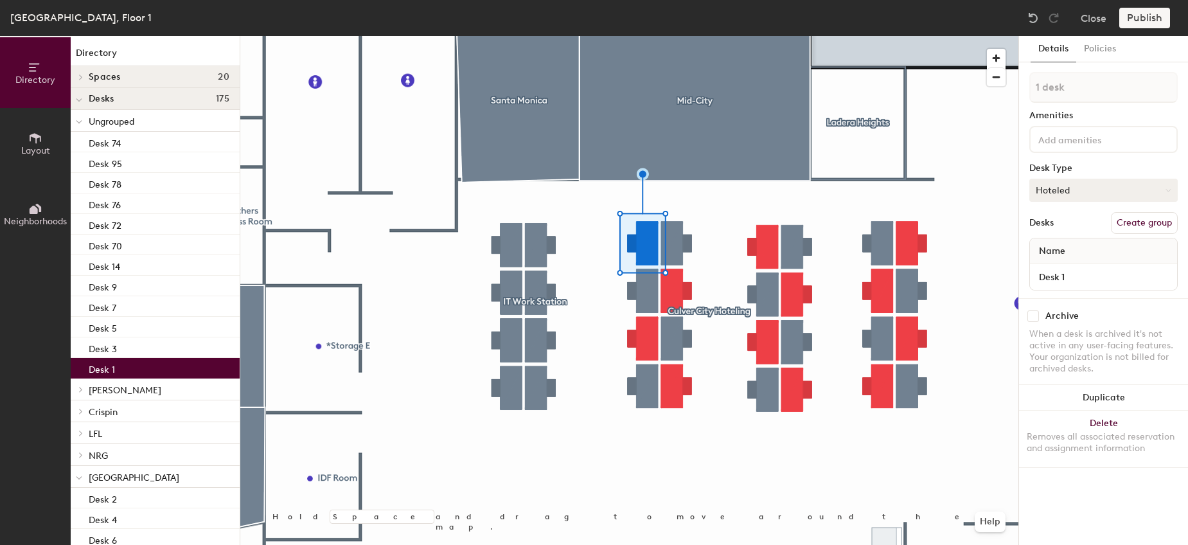
click at [1078, 188] on button "Hoteled" at bounding box center [1103, 190] width 148 height 23
click at [1097, 55] on button "Policies" at bounding box center [1100, 49] width 48 height 26
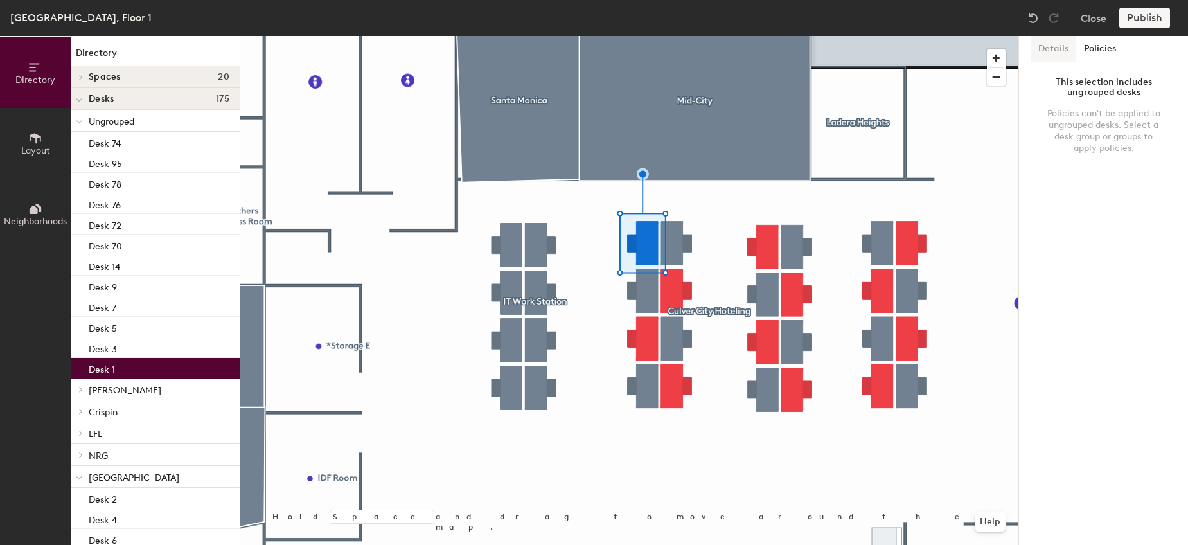
click at [1037, 53] on button "Details" at bounding box center [1054, 49] width 46 height 26
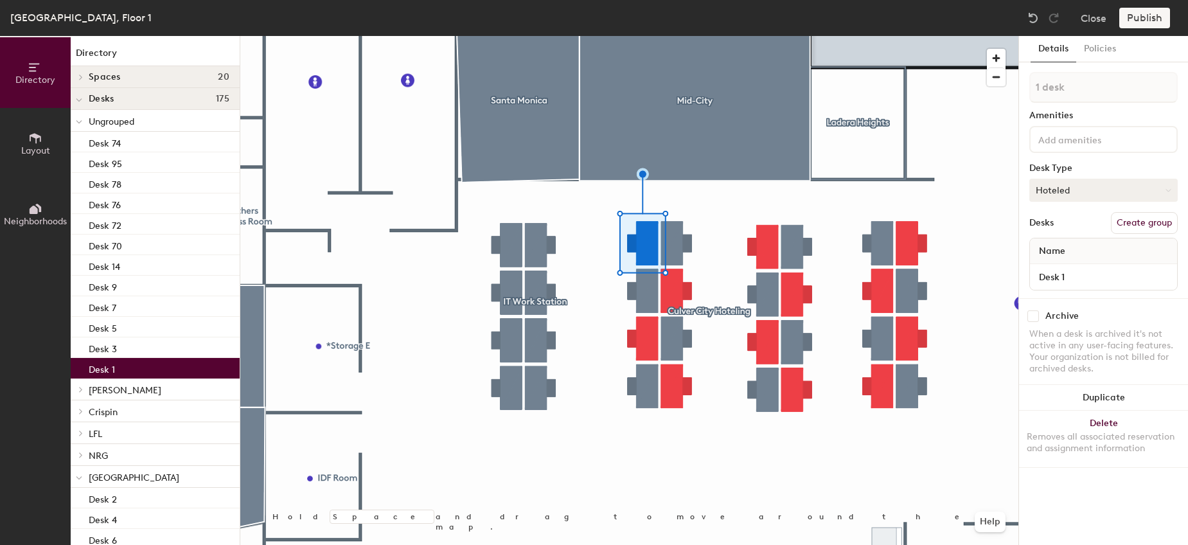
click at [1069, 179] on button "Hoteled" at bounding box center [1103, 190] width 148 height 23
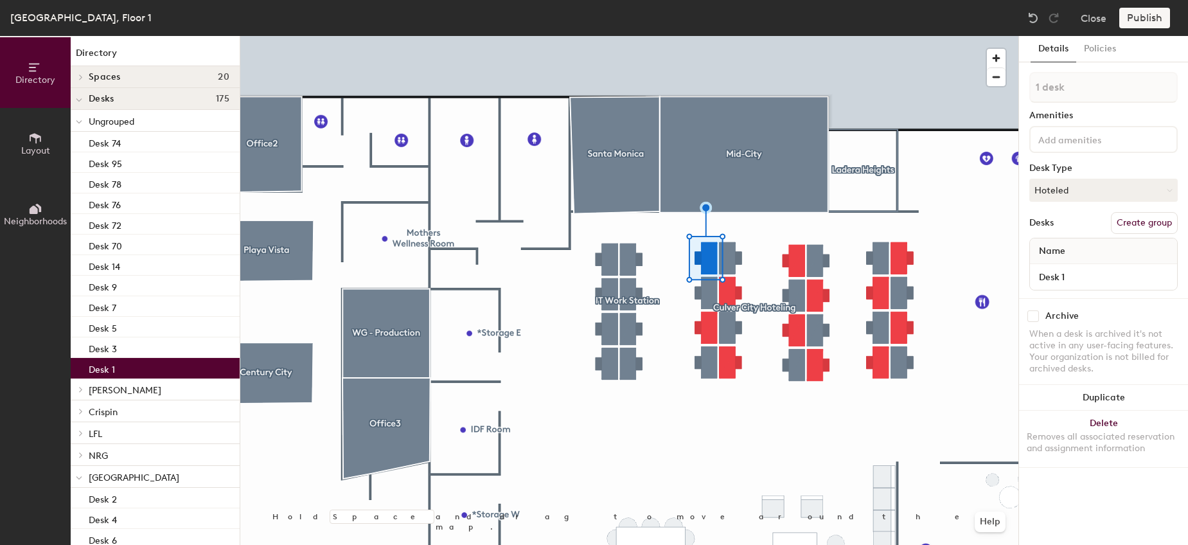
click at [1146, 216] on button "Create group" at bounding box center [1144, 223] width 67 height 22
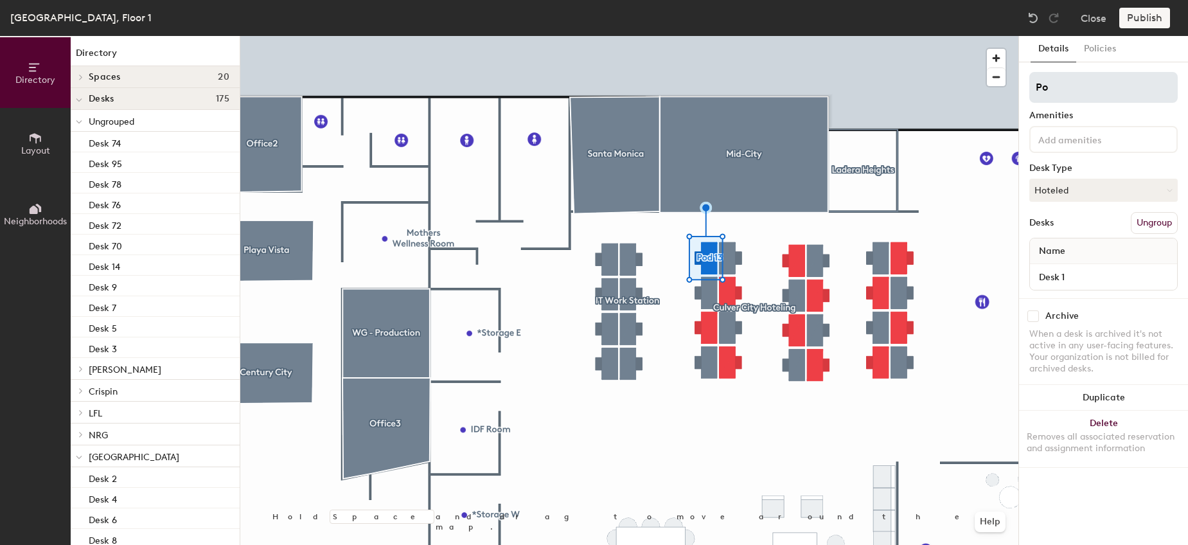
type input "P"
type input "N"
click at [1090, 17] on button "Close" at bounding box center [1094, 18] width 26 height 21
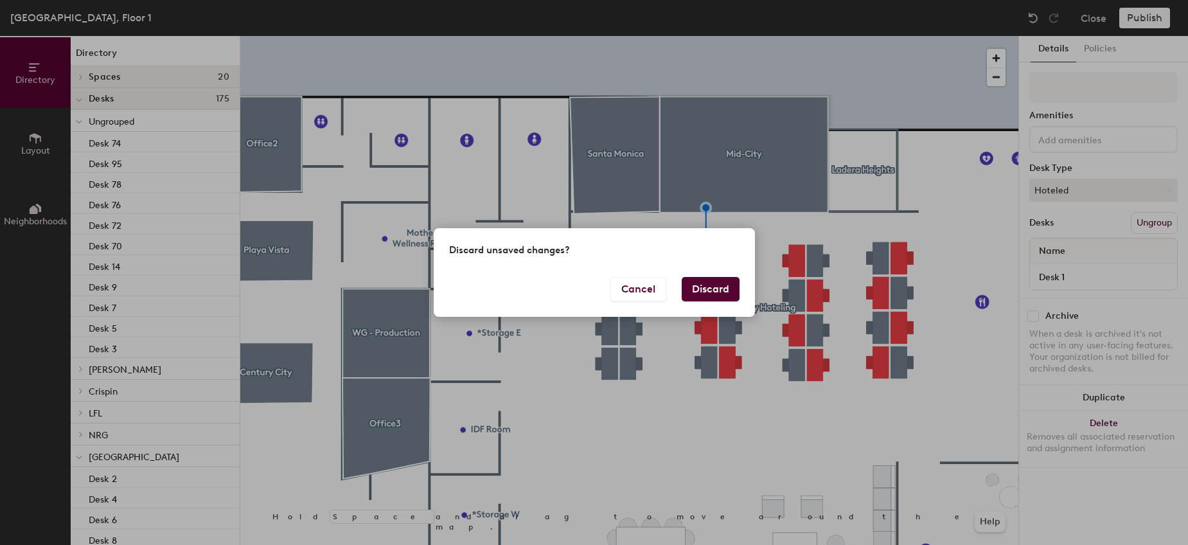
click at [704, 299] on button "Discard" at bounding box center [711, 289] width 58 height 24
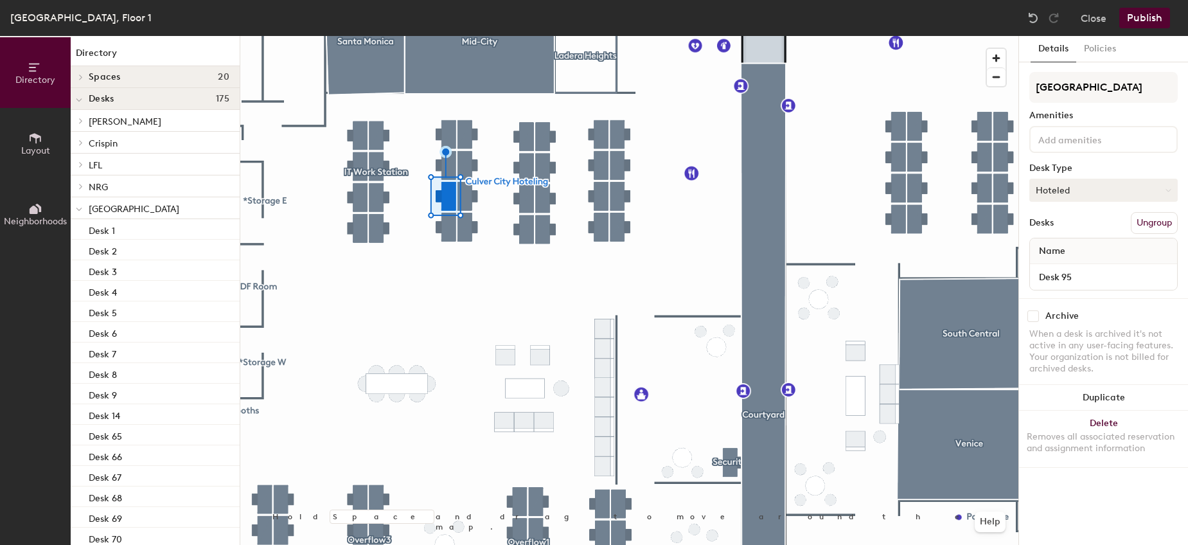
click at [1085, 190] on button "Hoteled" at bounding box center [1103, 190] width 148 height 23
click at [1074, 233] on div "Assigned" at bounding box center [1094, 229] width 129 height 19
click at [1112, 190] on button "Assigned" at bounding box center [1103, 190] width 148 height 23
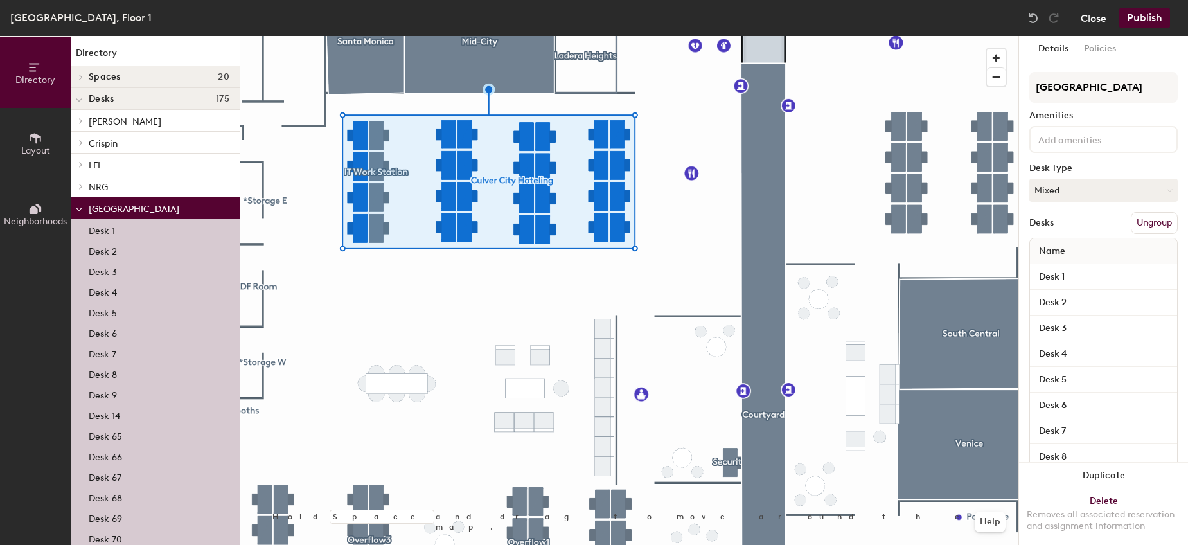
click at [1097, 16] on button "Close" at bounding box center [1094, 18] width 26 height 21
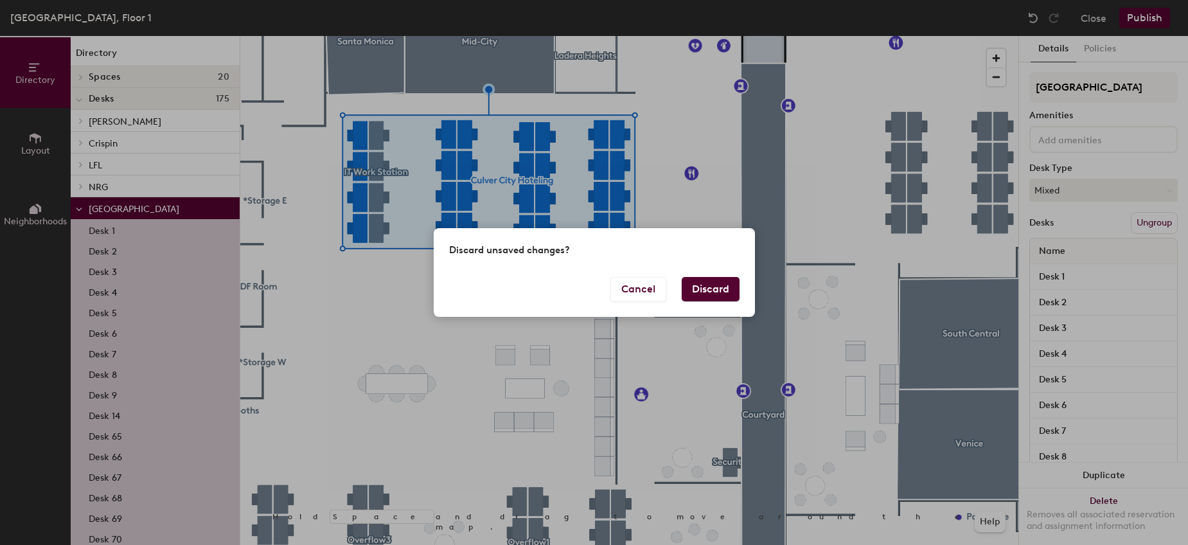
click at [695, 283] on button "Discard" at bounding box center [711, 289] width 58 height 24
